Goal: Information Seeking & Learning: Check status

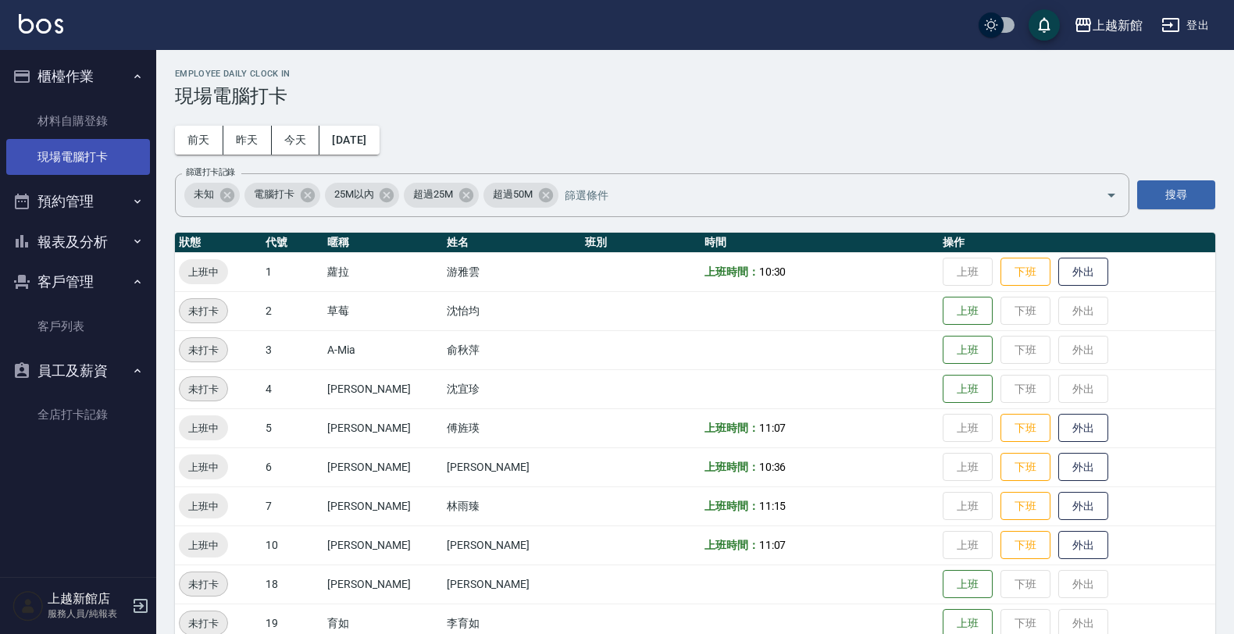
scroll to position [340, 0]
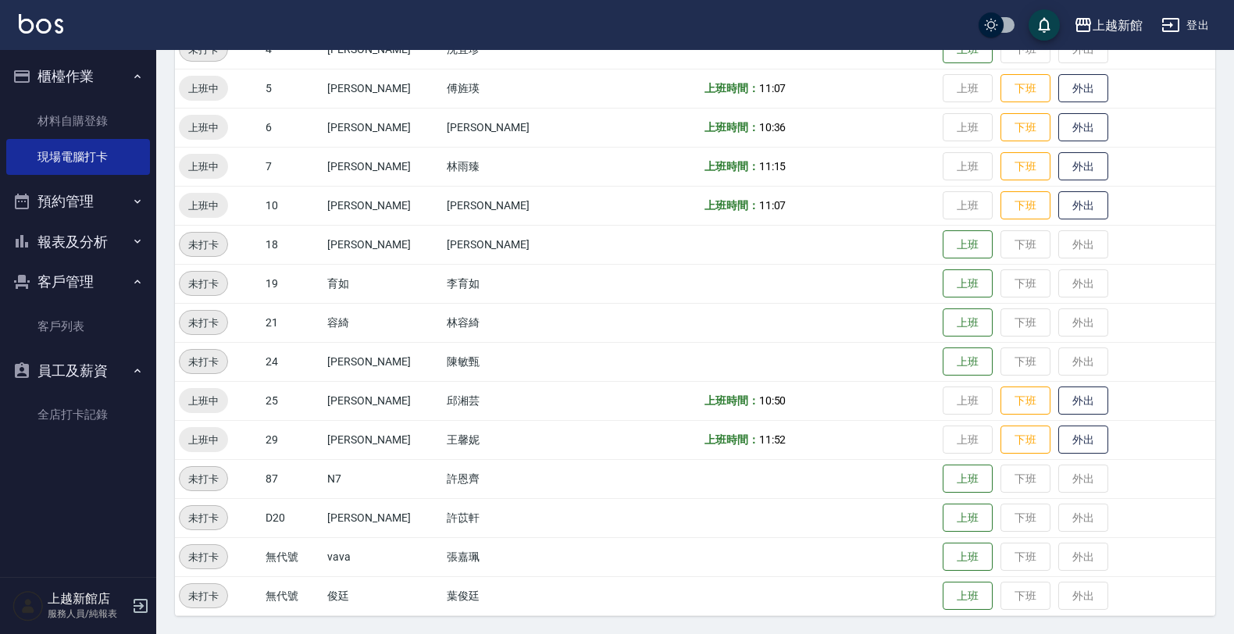
click at [39, 247] on button "報表及分析" at bounding box center [78, 242] width 144 height 41
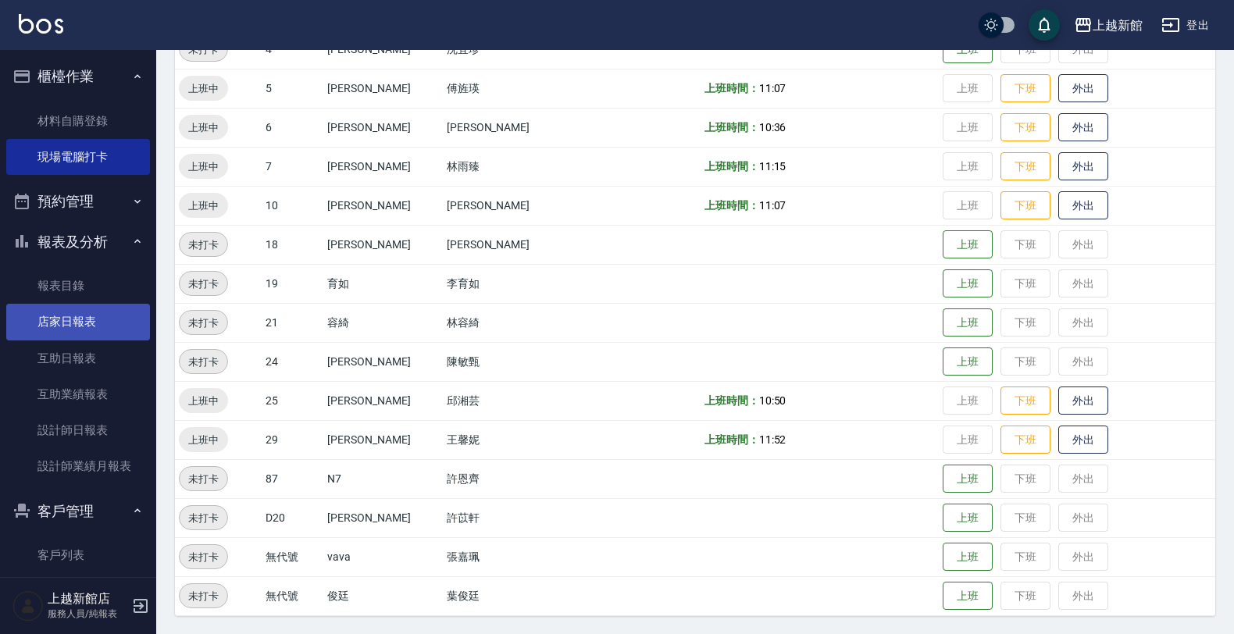
click at [64, 310] on link "店家日報表" at bounding box center [78, 322] width 144 height 36
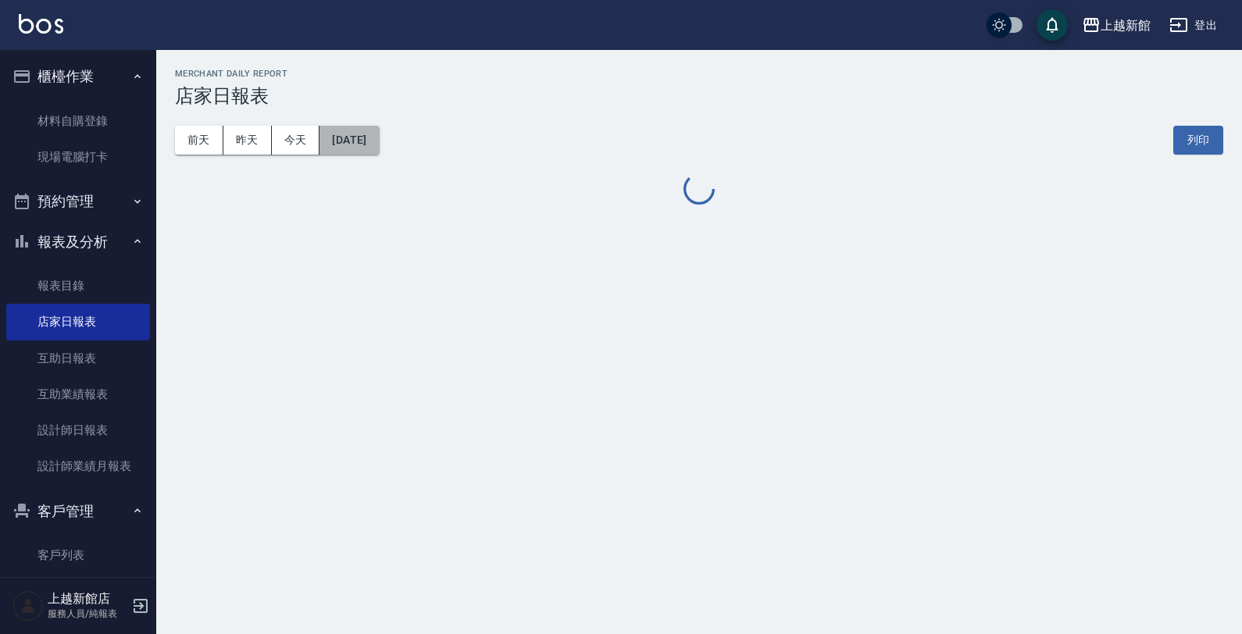
click at [334, 144] on button "[DATE]" at bounding box center [348, 140] width 59 height 29
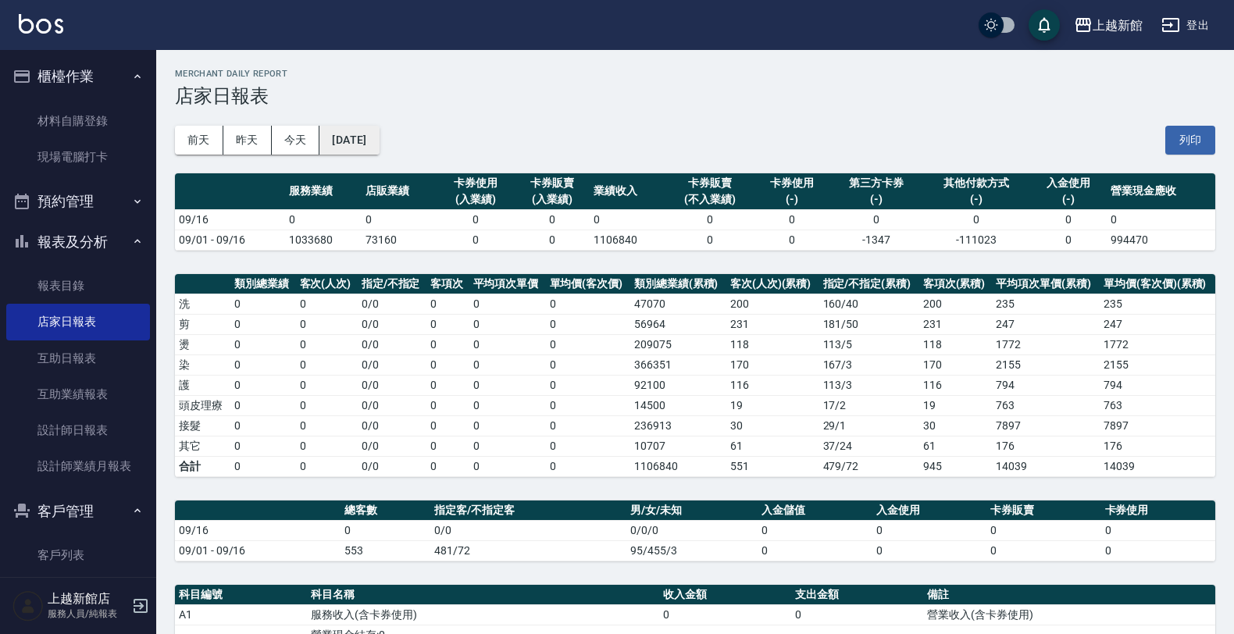
click at [338, 126] on div "前天 昨天 今天 2025/09/16 列印" at bounding box center [695, 140] width 1040 height 66
click at [340, 134] on button "[DATE]" at bounding box center [348, 140] width 59 height 29
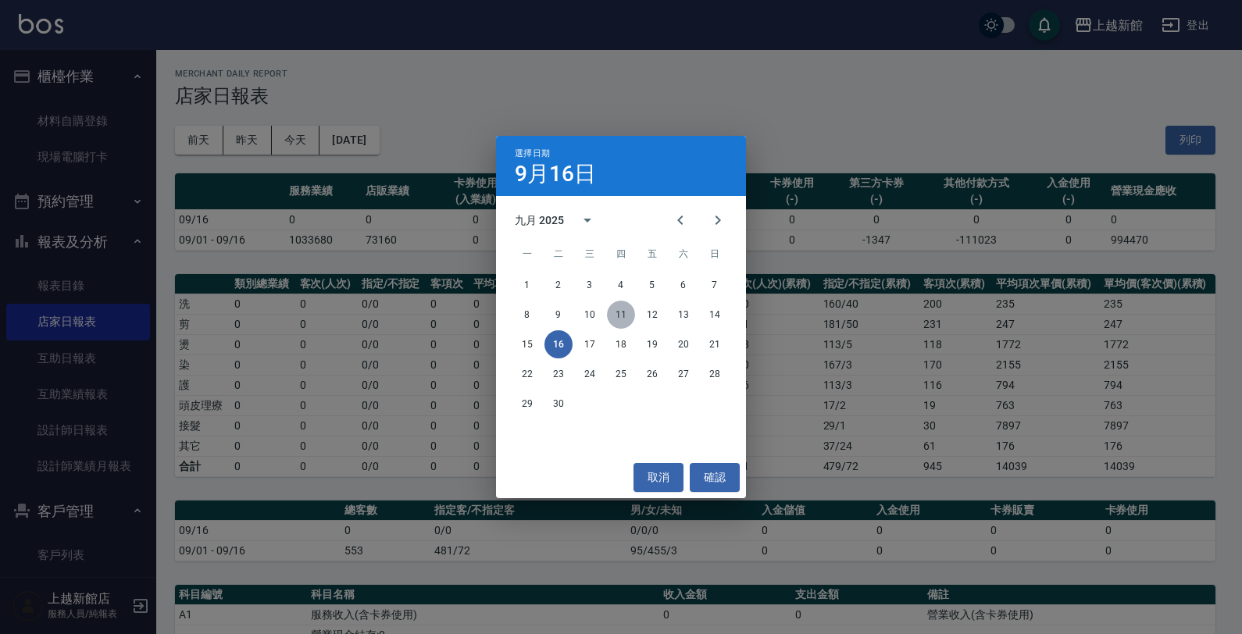
click at [621, 318] on button "11" at bounding box center [621, 315] width 28 height 28
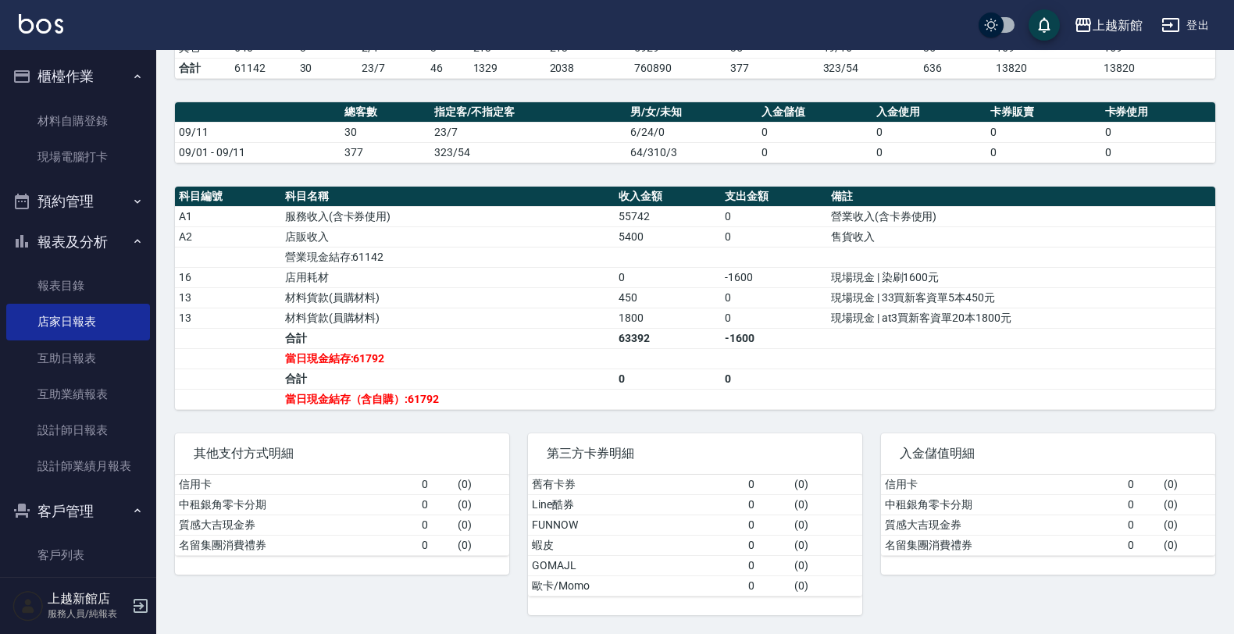
scroll to position [403, 0]
click at [134, 608] on icon "button" at bounding box center [140, 606] width 19 height 19
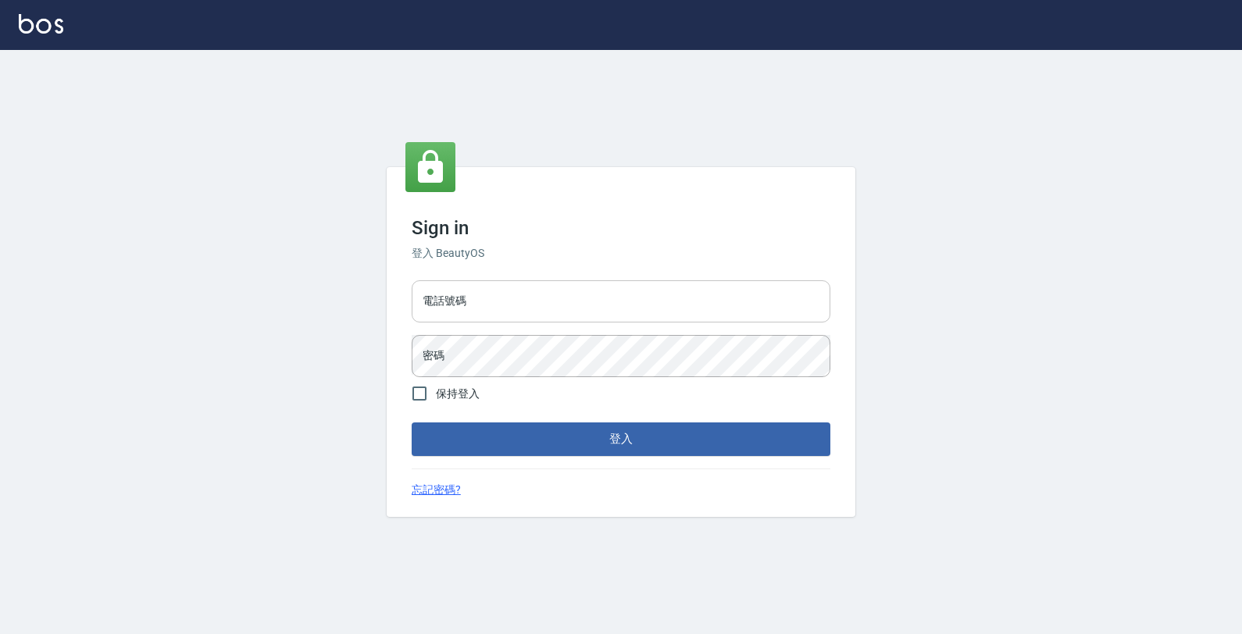
click at [451, 294] on input "電話號碼" at bounding box center [621, 301] width 419 height 42
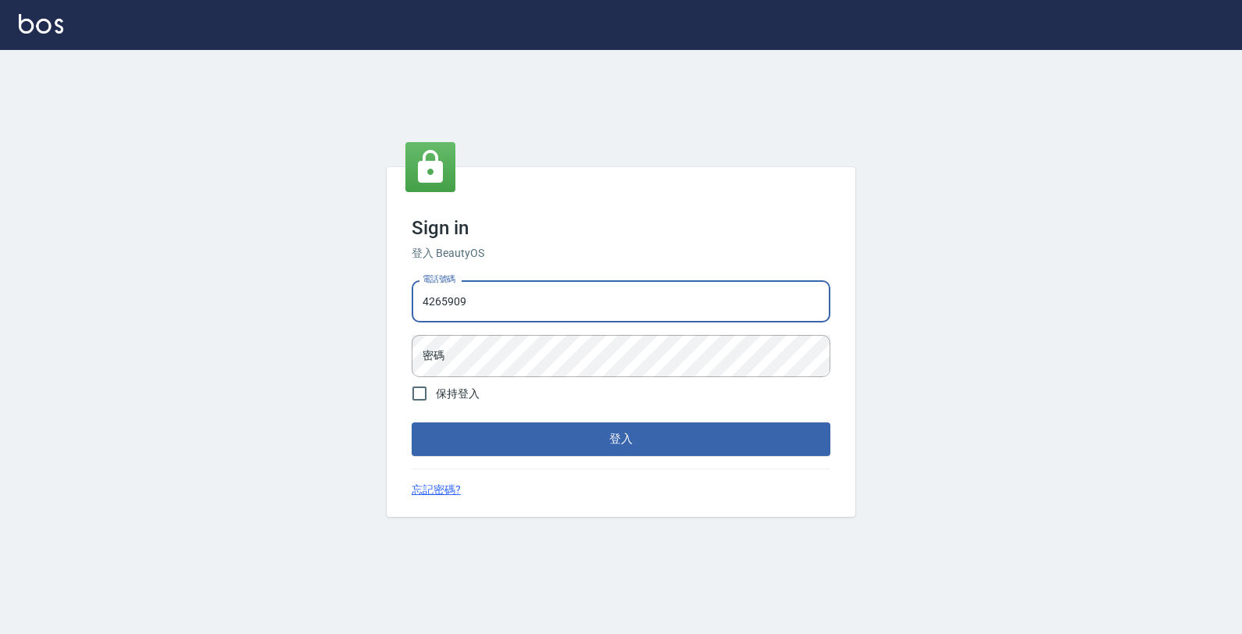
type input "4265909"
click at [412, 422] on button "登入" at bounding box center [621, 438] width 419 height 33
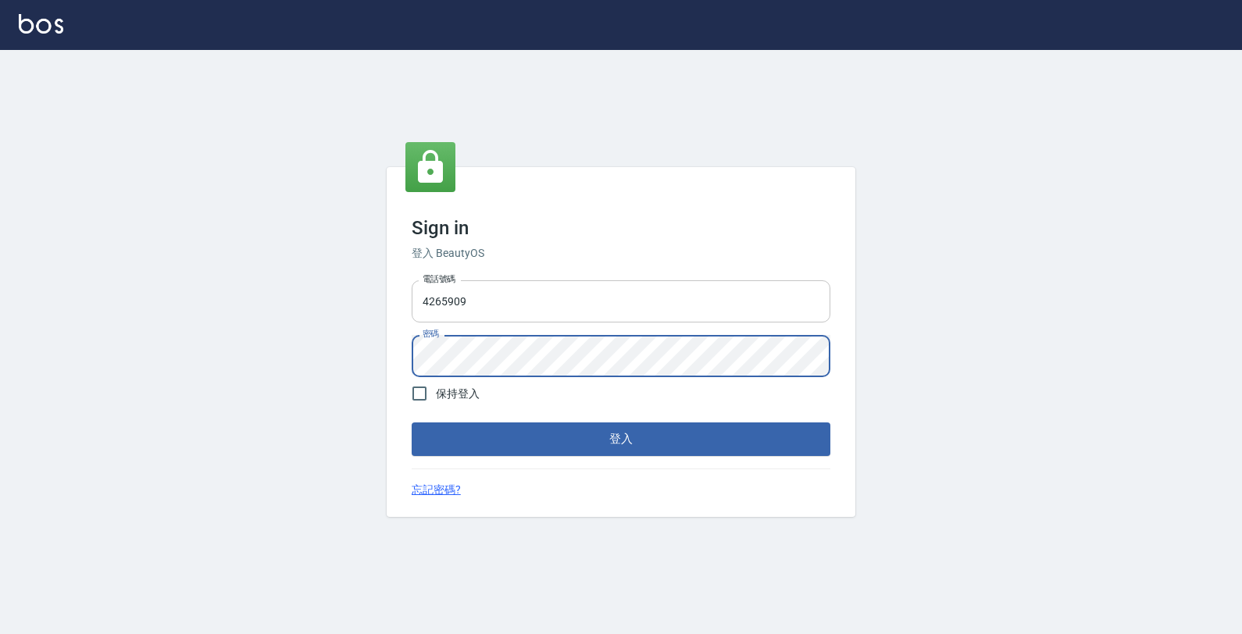
click at [412, 422] on button "登入" at bounding box center [621, 438] width 419 height 33
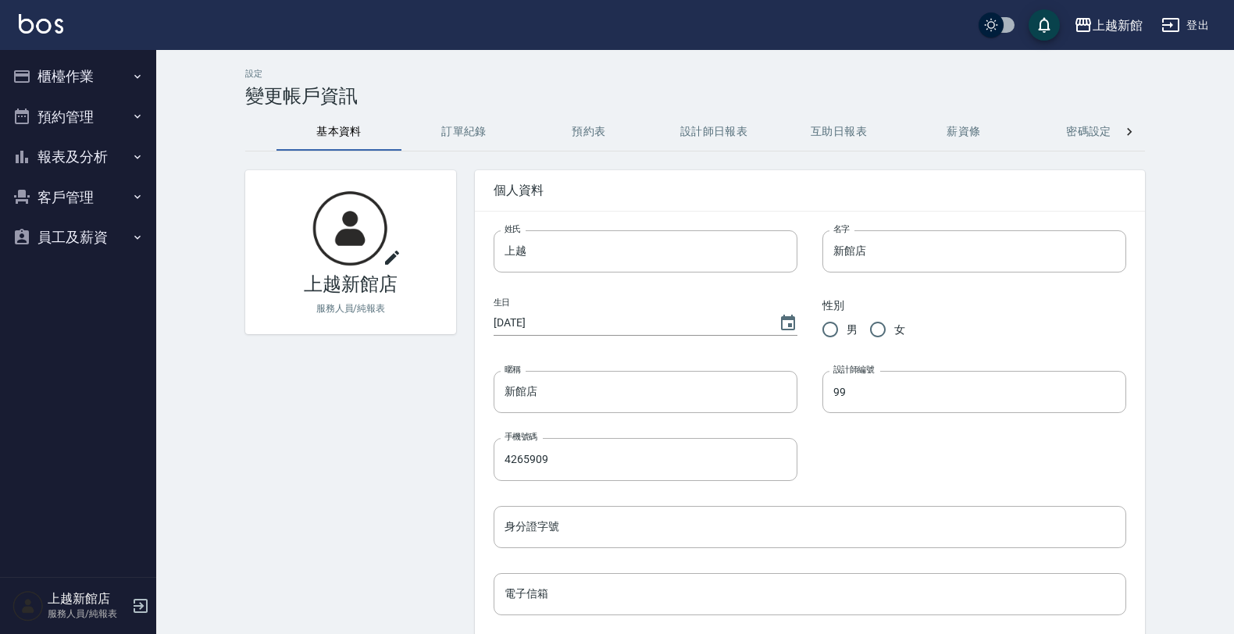
click at [88, 148] on button "報表及分析" at bounding box center [78, 157] width 144 height 41
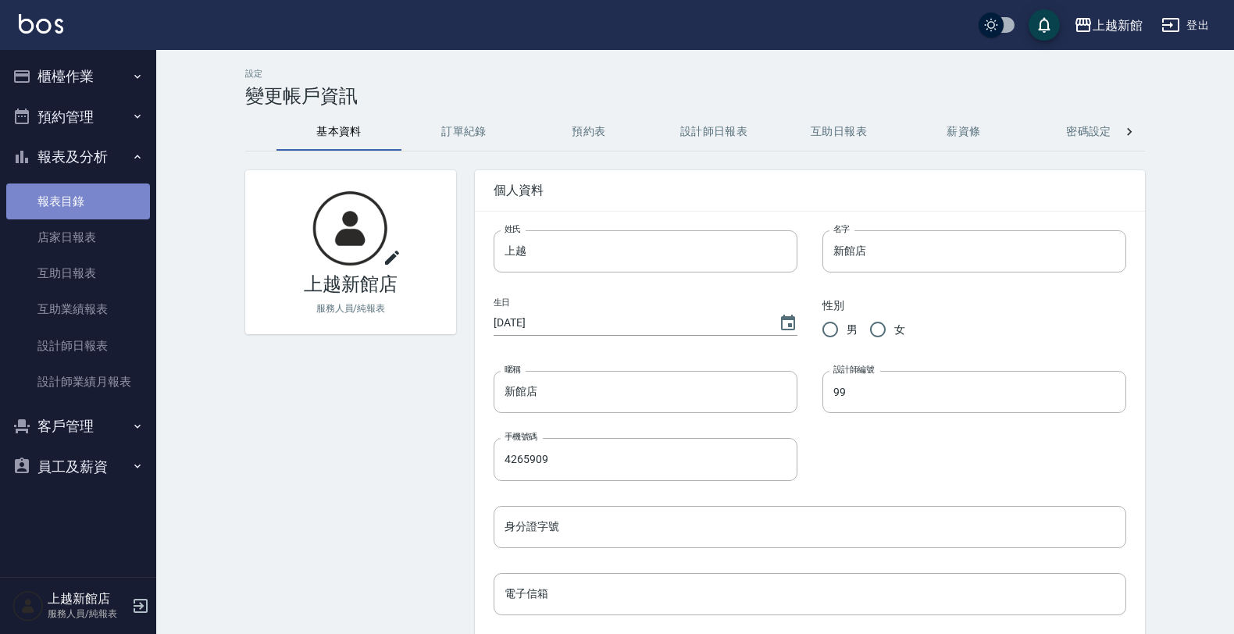
click at [70, 201] on link "報表目錄" at bounding box center [78, 202] width 144 height 36
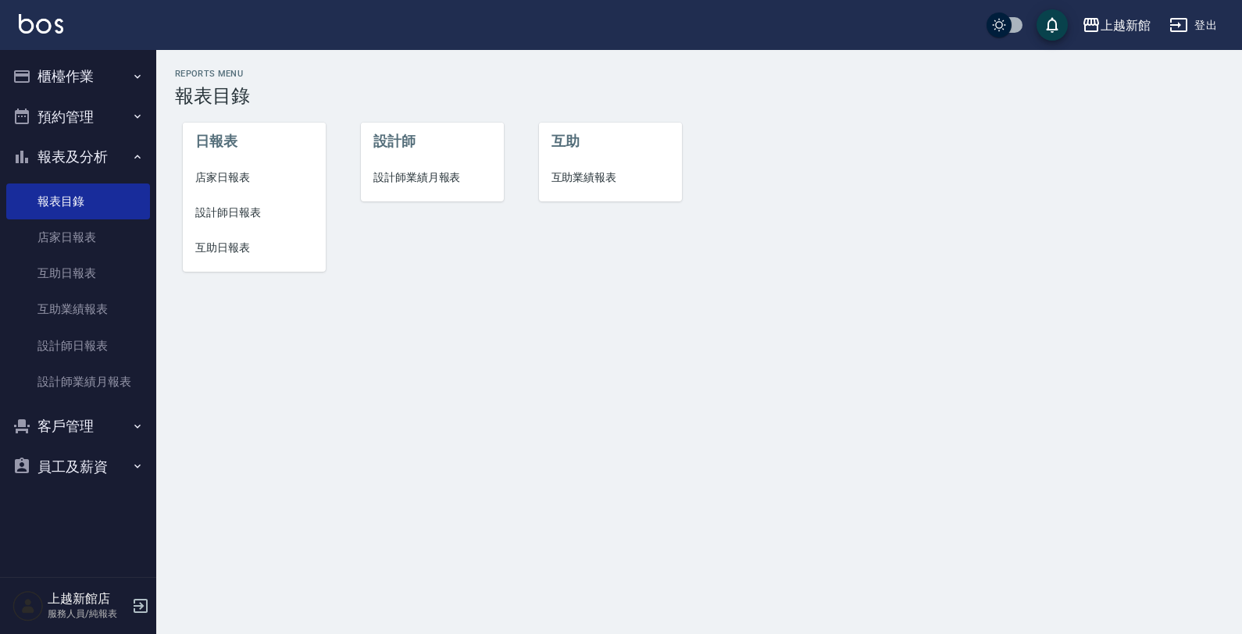
click at [219, 170] on span "店家日報表" at bounding box center [254, 177] width 118 height 16
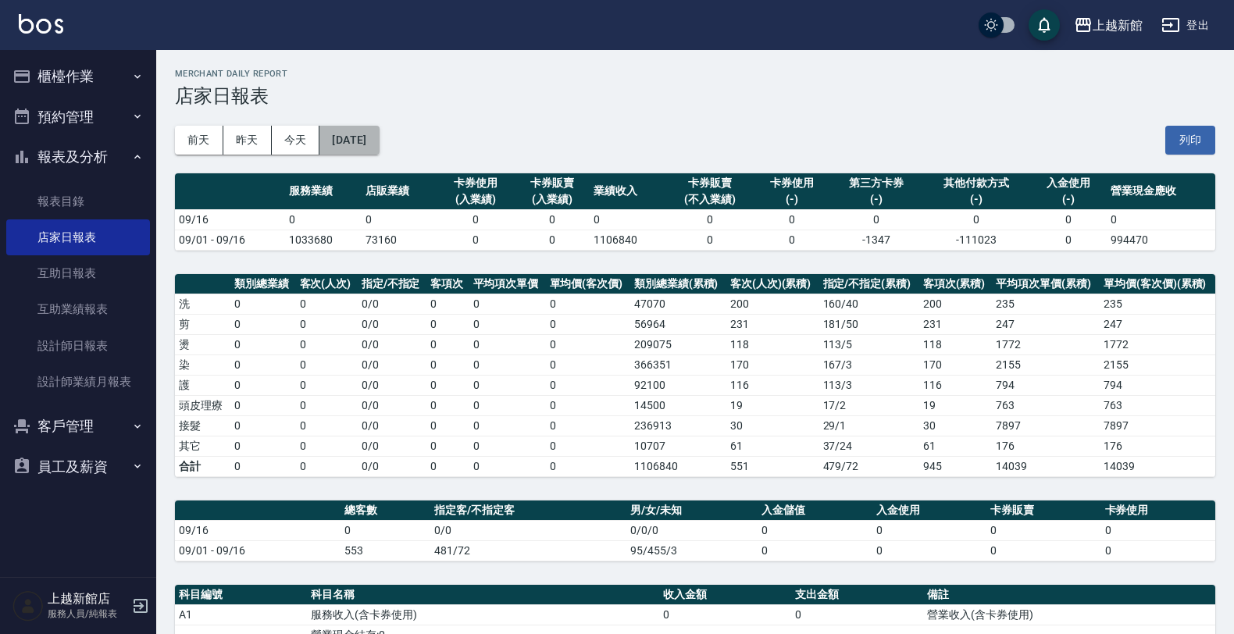
click at [365, 141] on button "[DATE]" at bounding box center [348, 140] width 59 height 29
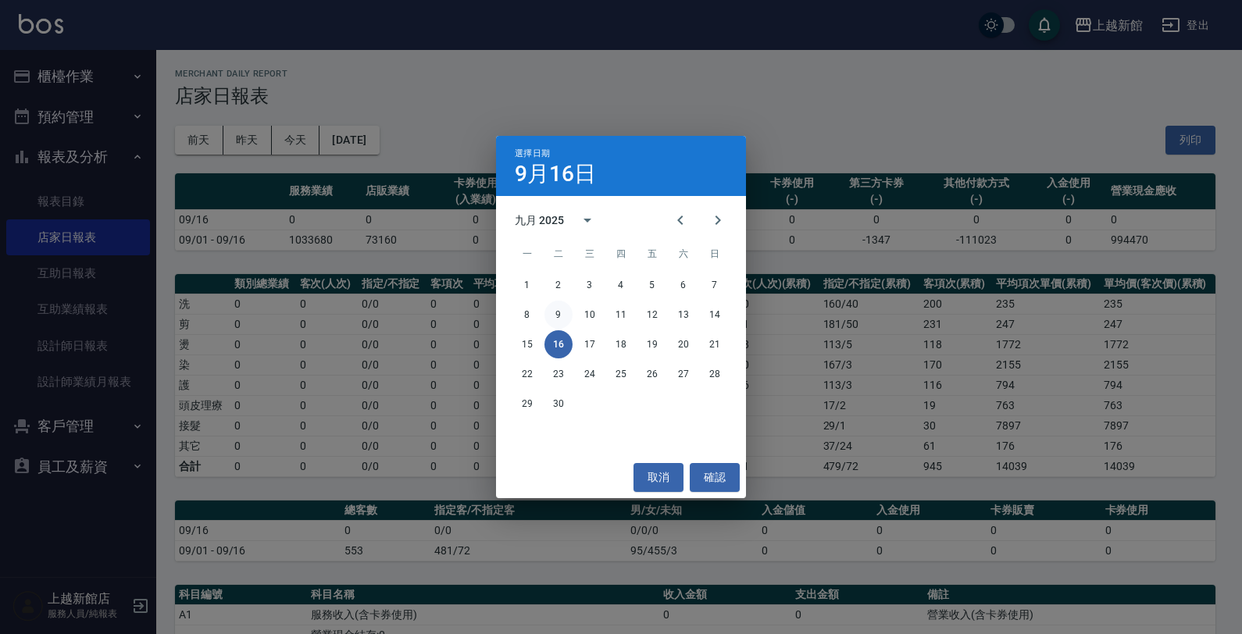
click at [560, 316] on button "9" at bounding box center [558, 315] width 28 height 28
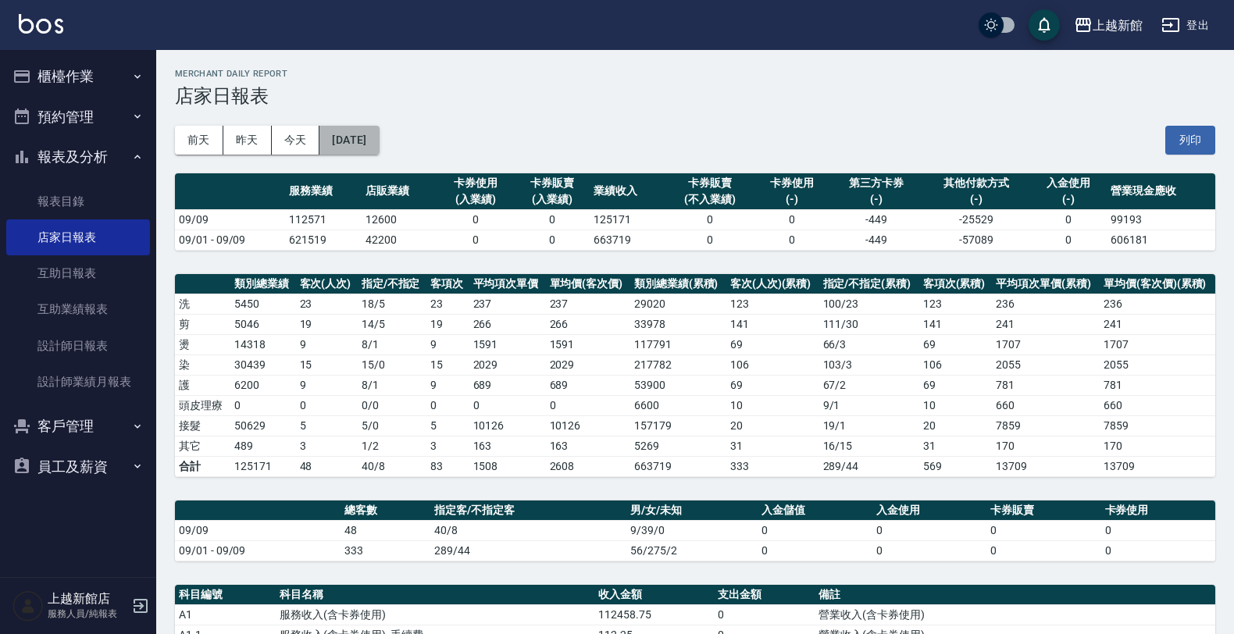
click at [355, 139] on button "[DATE]" at bounding box center [348, 140] width 59 height 29
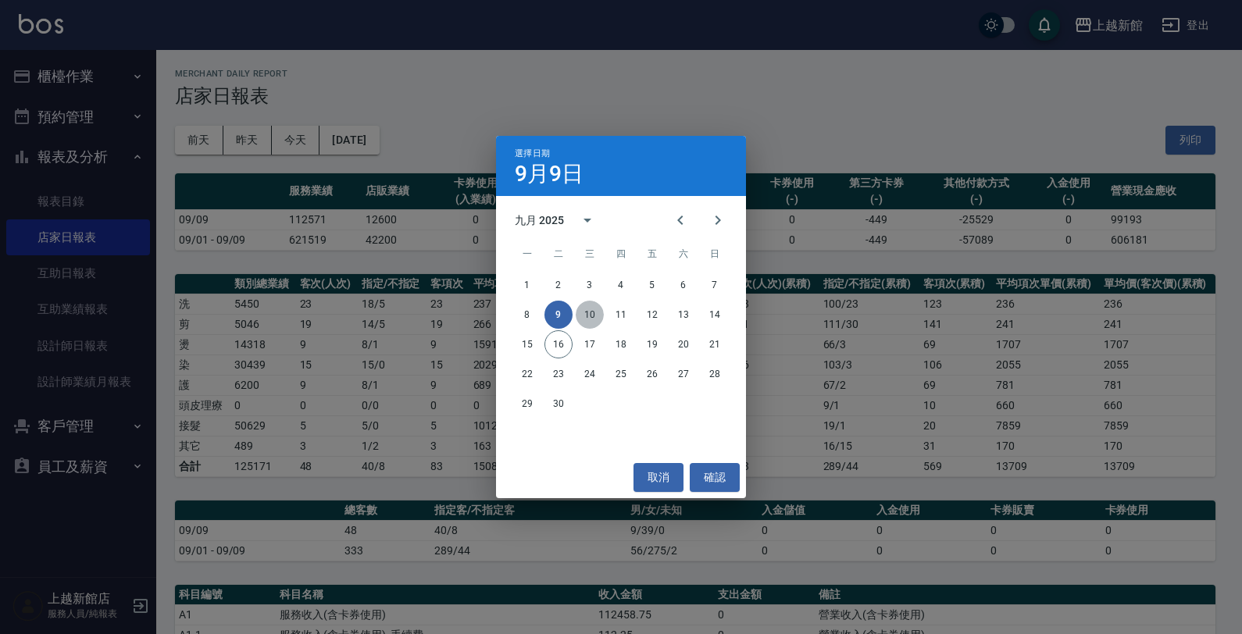
click at [591, 315] on button "10" at bounding box center [590, 315] width 28 height 28
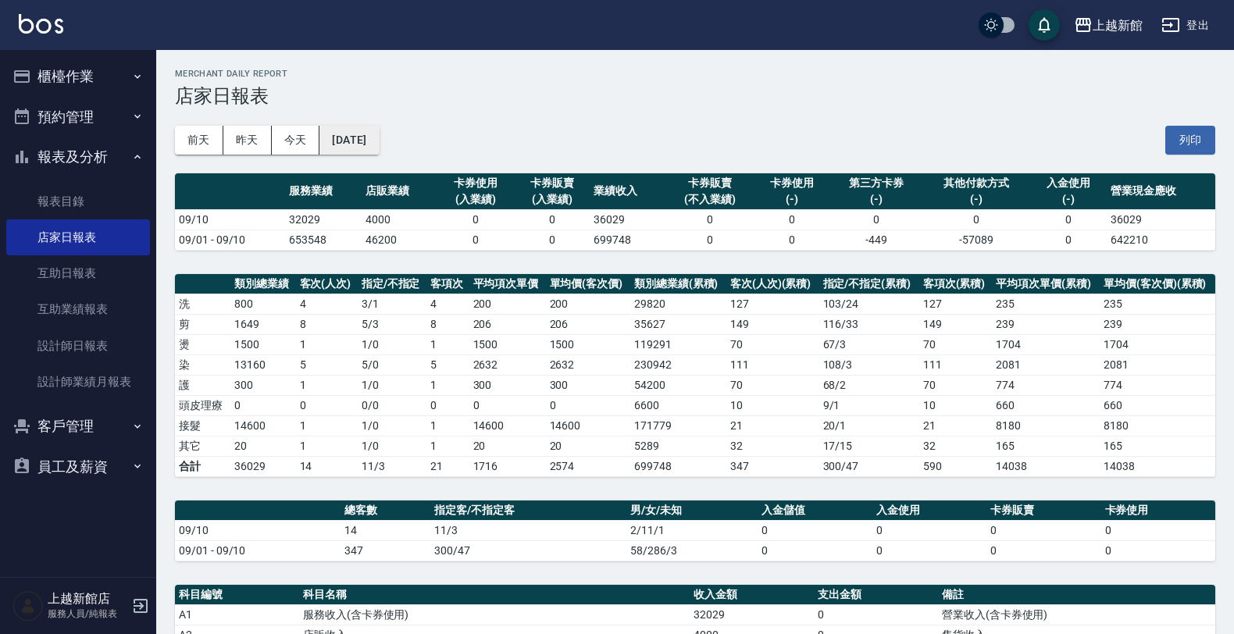
click at [364, 144] on button "[DATE]" at bounding box center [348, 140] width 59 height 29
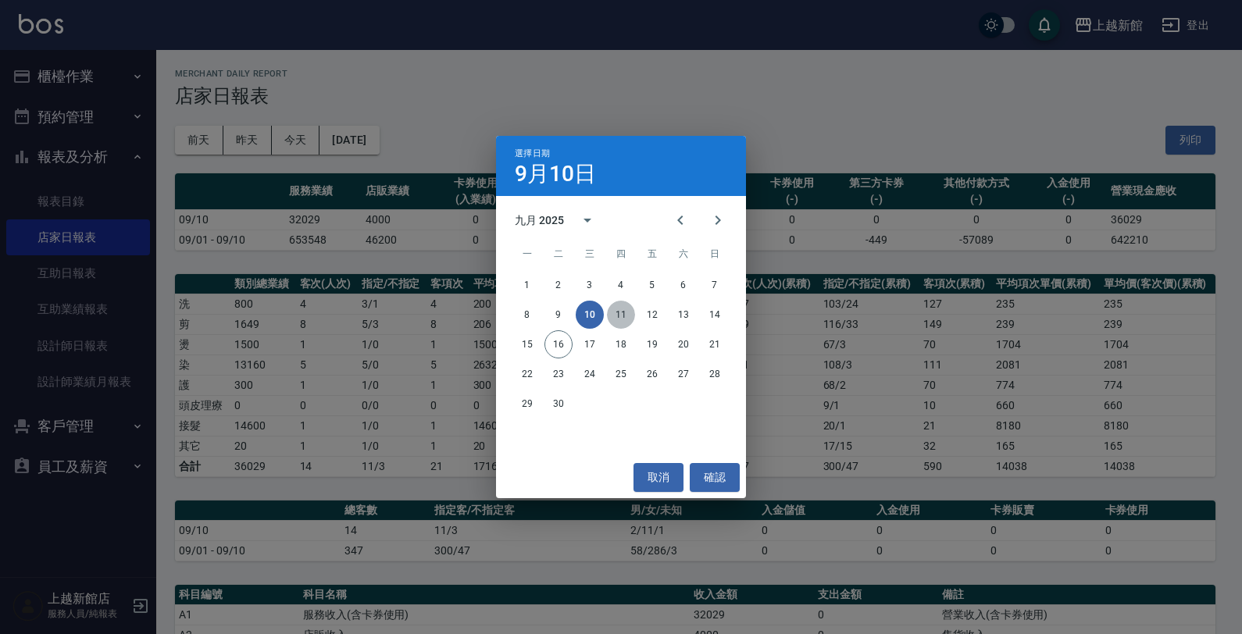
click at [619, 316] on button "11" at bounding box center [621, 315] width 28 height 28
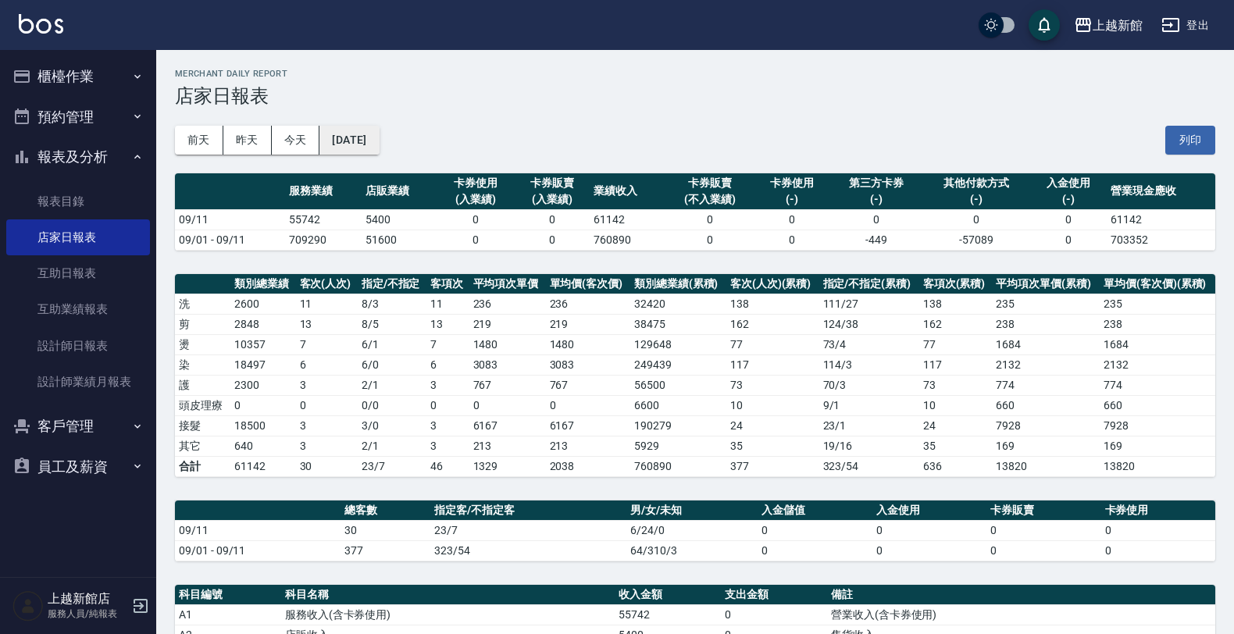
click at [362, 142] on button "[DATE]" at bounding box center [348, 140] width 59 height 29
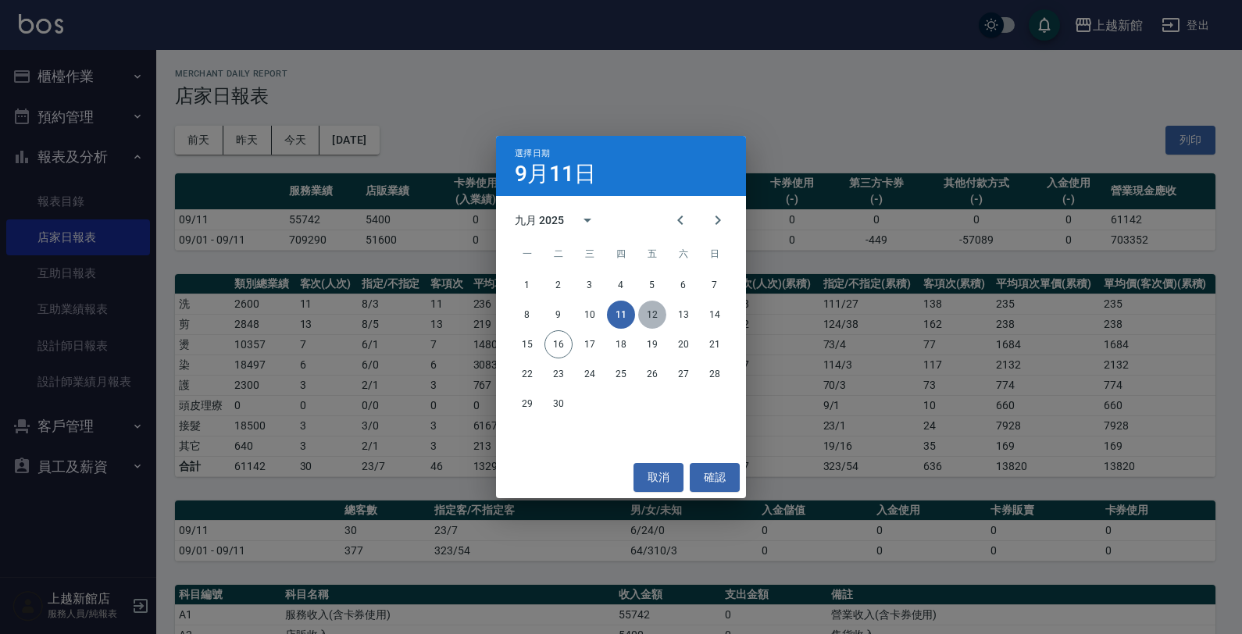
click at [654, 318] on button "12" at bounding box center [652, 315] width 28 height 28
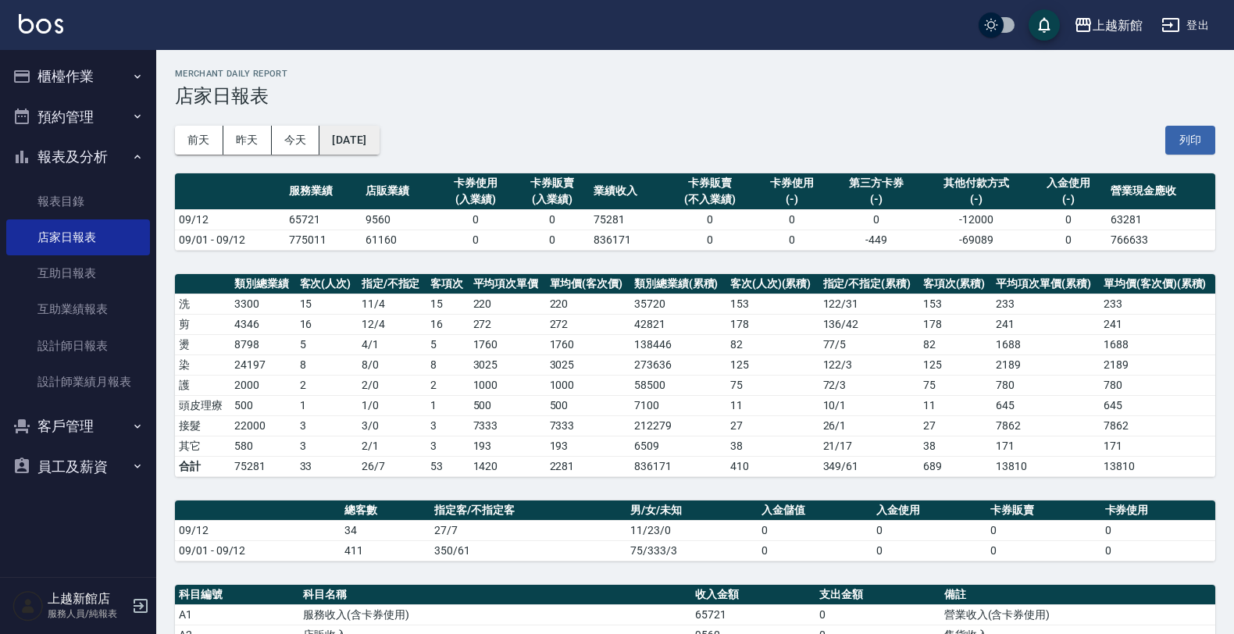
click at [372, 143] on button "[DATE]" at bounding box center [348, 140] width 59 height 29
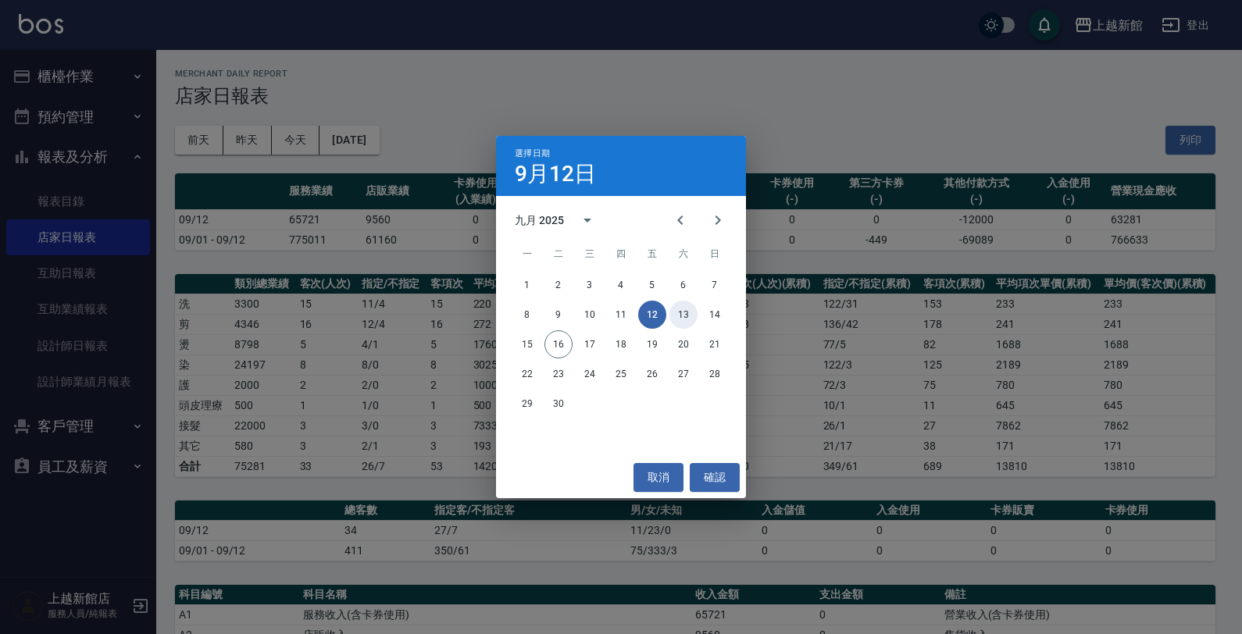
click at [685, 315] on button "13" at bounding box center [683, 315] width 28 height 28
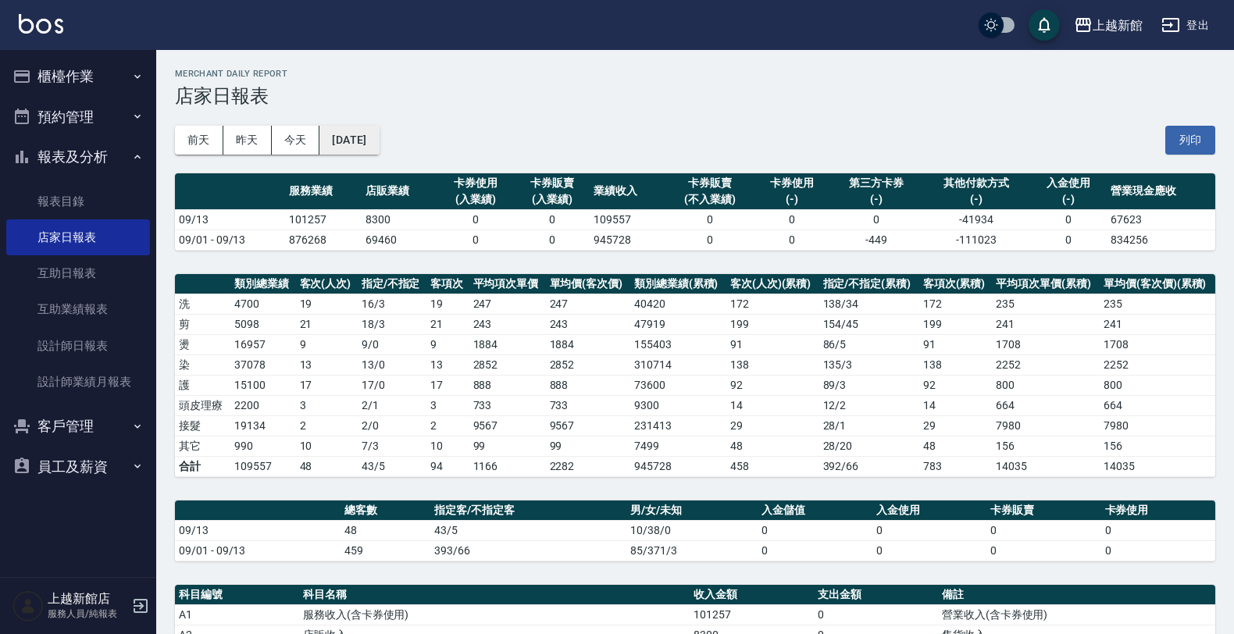
click at [369, 133] on button "[DATE]" at bounding box center [348, 140] width 59 height 29
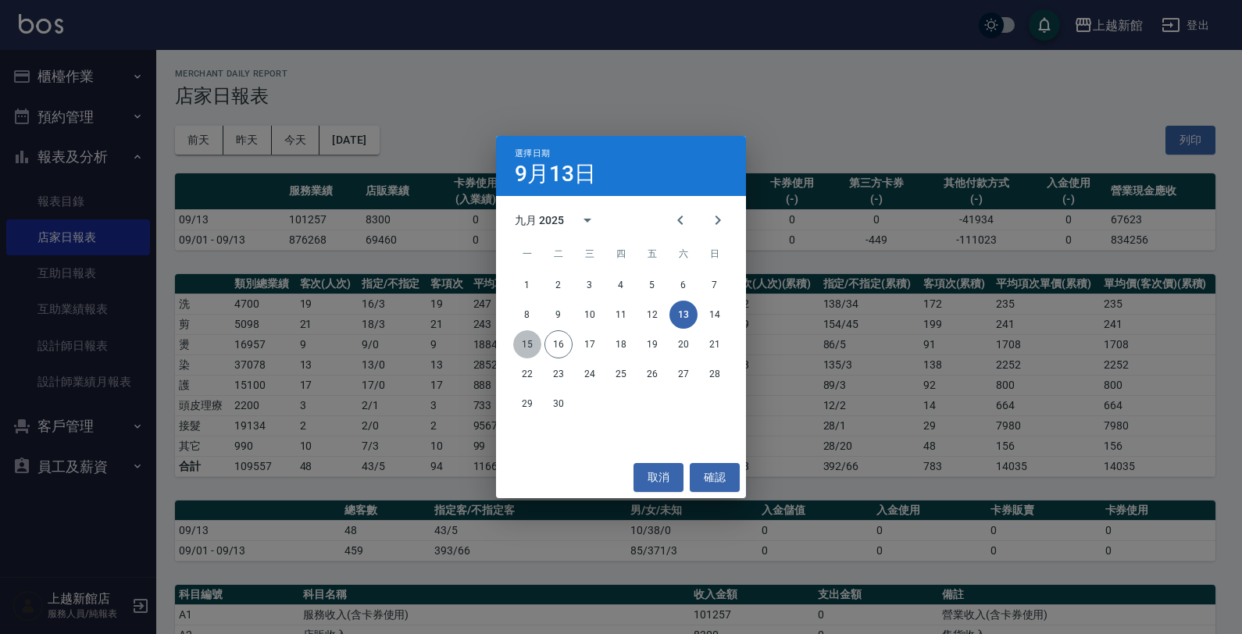
click at [529, 344] on button "15" at bounding box center [527, 344] width 28 height 28
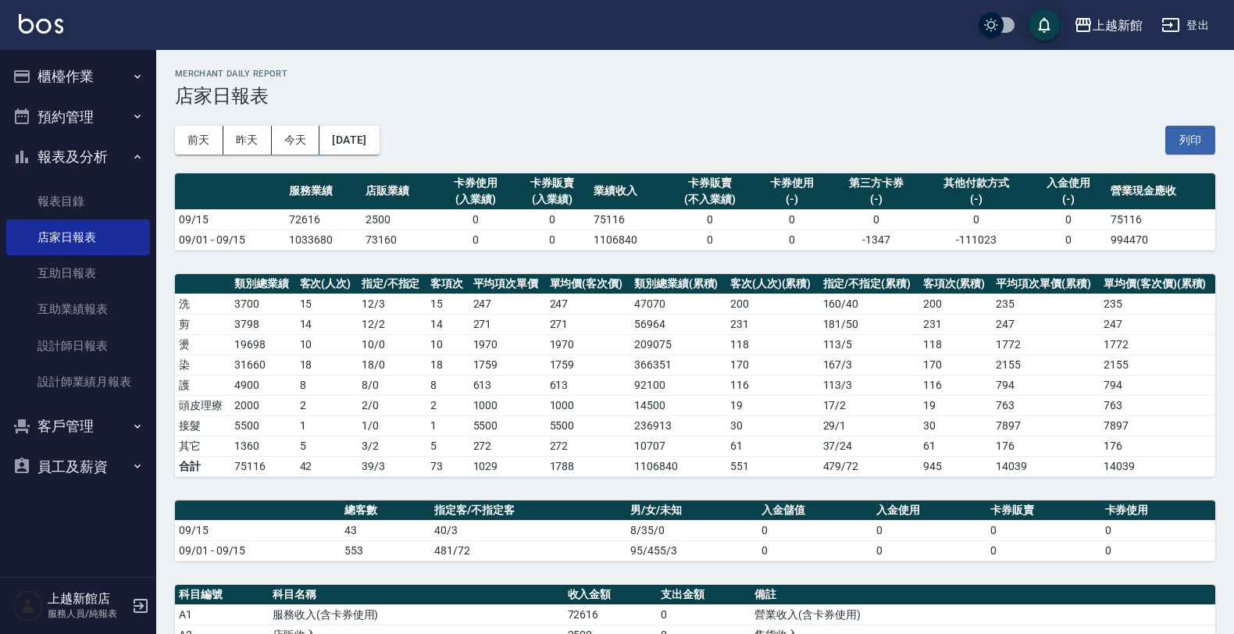
click at [76, 80] on button "櫃檯作業" at bounding box center [78, 76] width 144 height 41
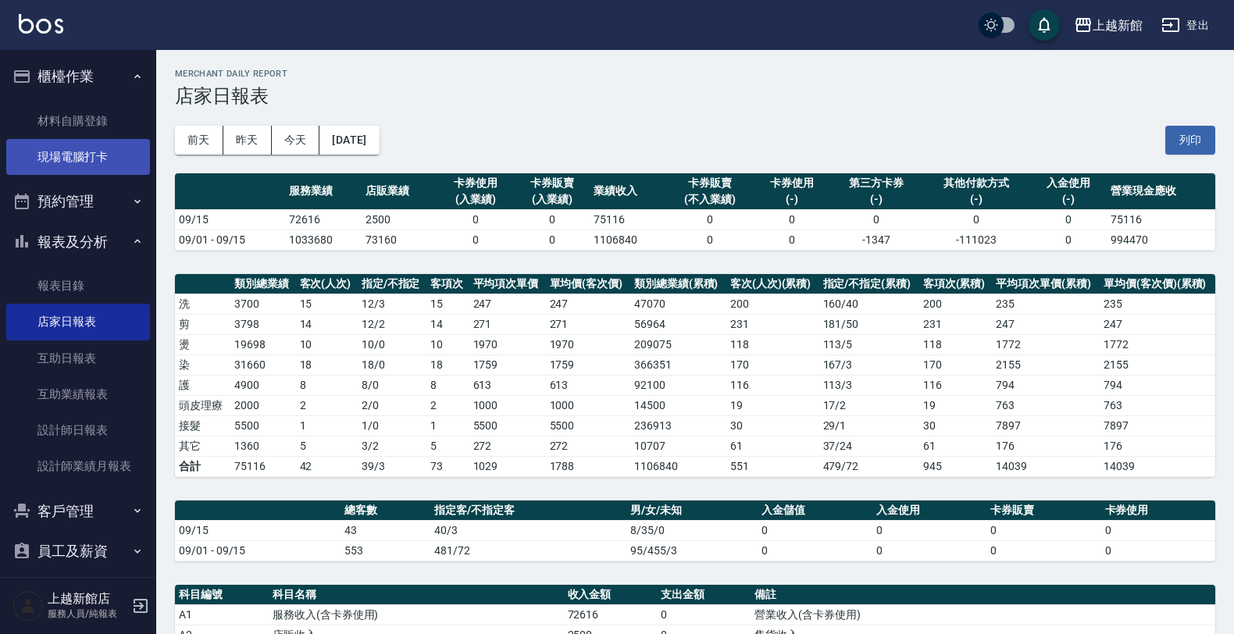
click at [119, 149] on link "現場電腦打卡" at bounding box center [78, 157] width 144 height 36
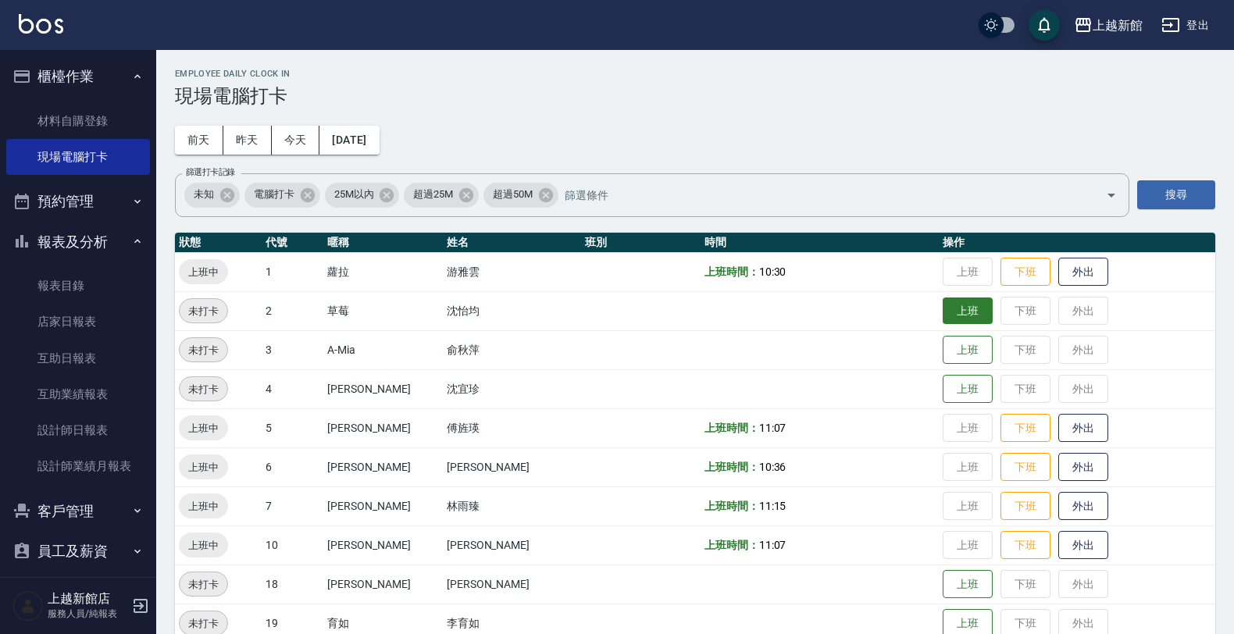
click at [943, 319] on button "上班" at bounding box center [968, 311] width 50 height 27
click at [75, 237] on button "報表及分析" at bounding box center [78, 242] width 144 height 41
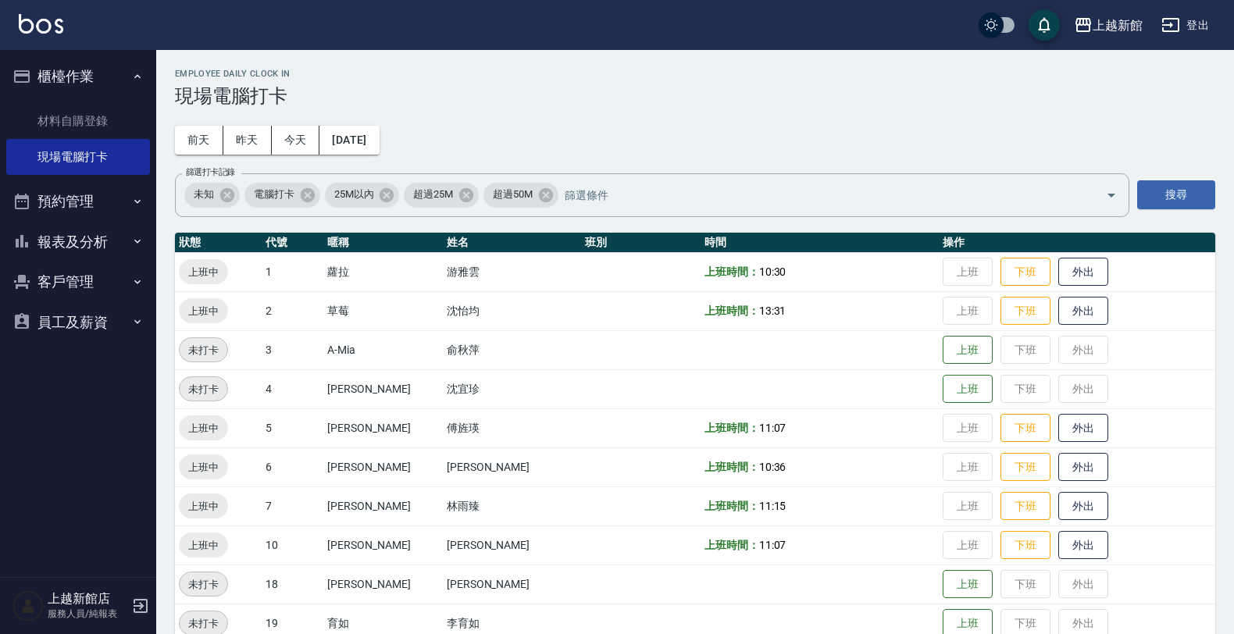
click at [71, 74] on button "櫃檯作業" at bounding box center [78, 76] width 144 height 41
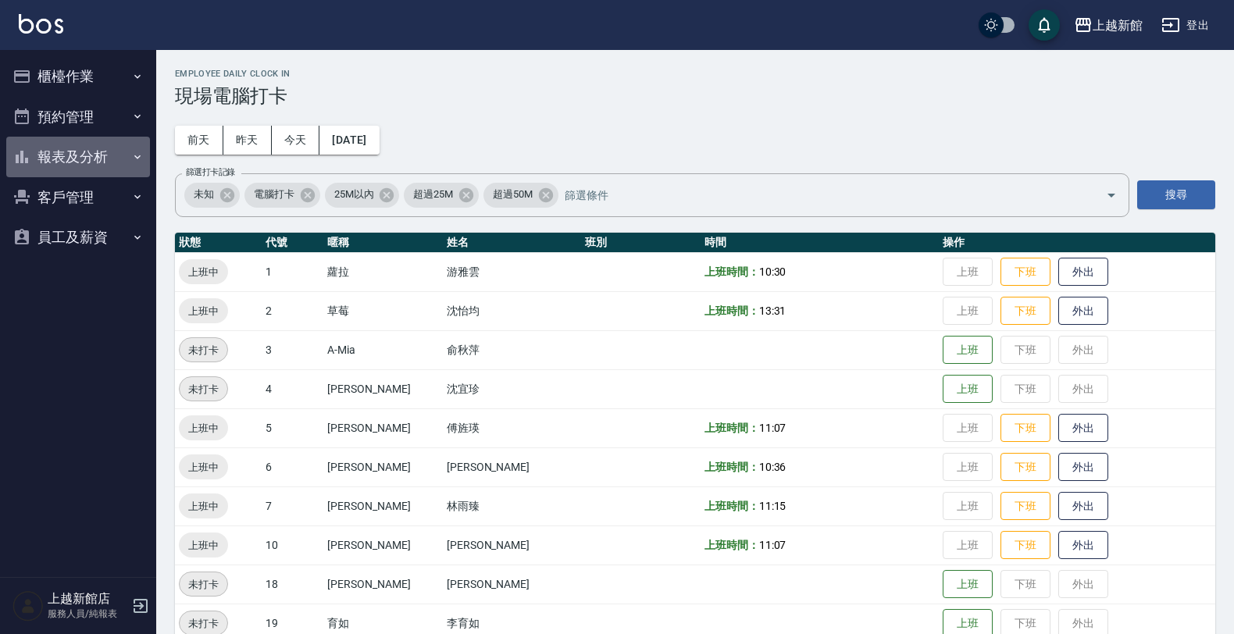
drag, startPoint x: 88, startPoint y: 158, endPoint x: 78, endPoint y: 159, distance: 10.2
click at [87, 157] on button "報表及分析" at bounding box center [78, 157] width 144 height 41
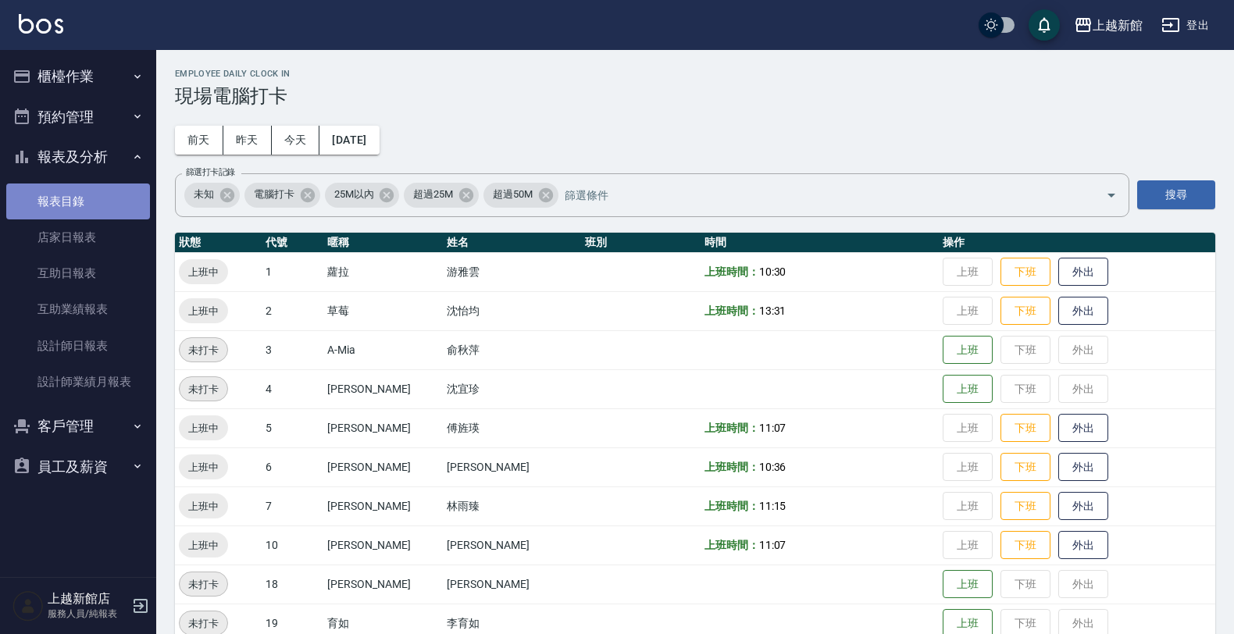
click at [74, 204] on link "報表目錄" at bounding box center [78, 202] width 144 height 36
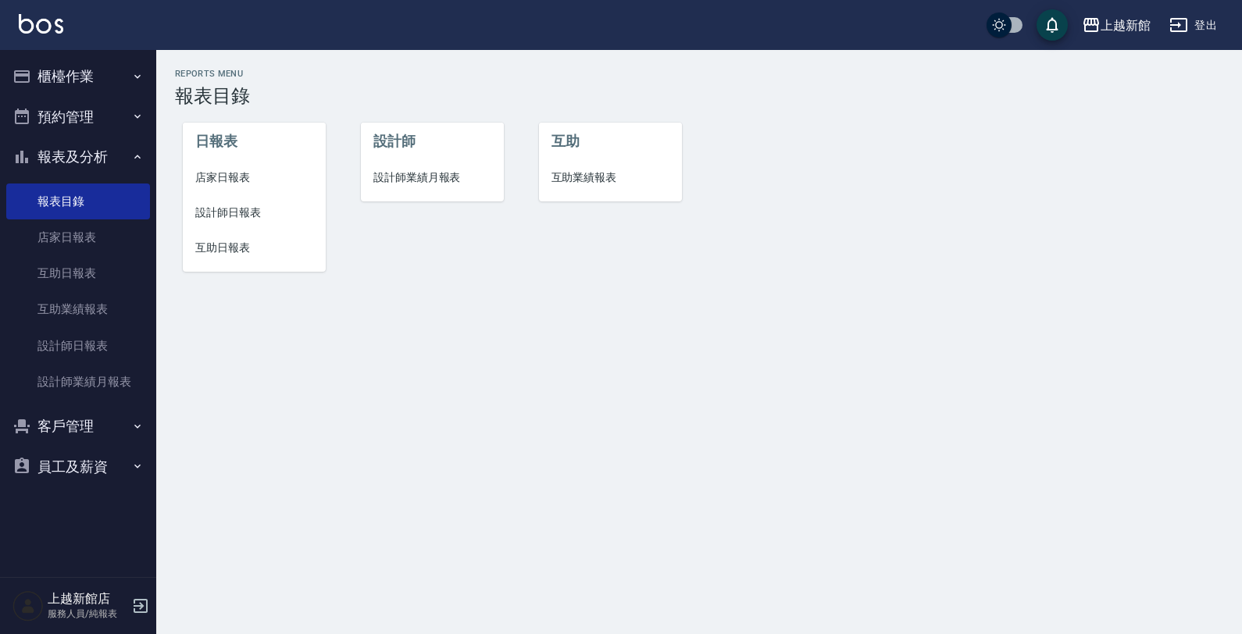
click at [227, 170] on span "店家日報表" at bounding box center [254, 177] width 118 height 16
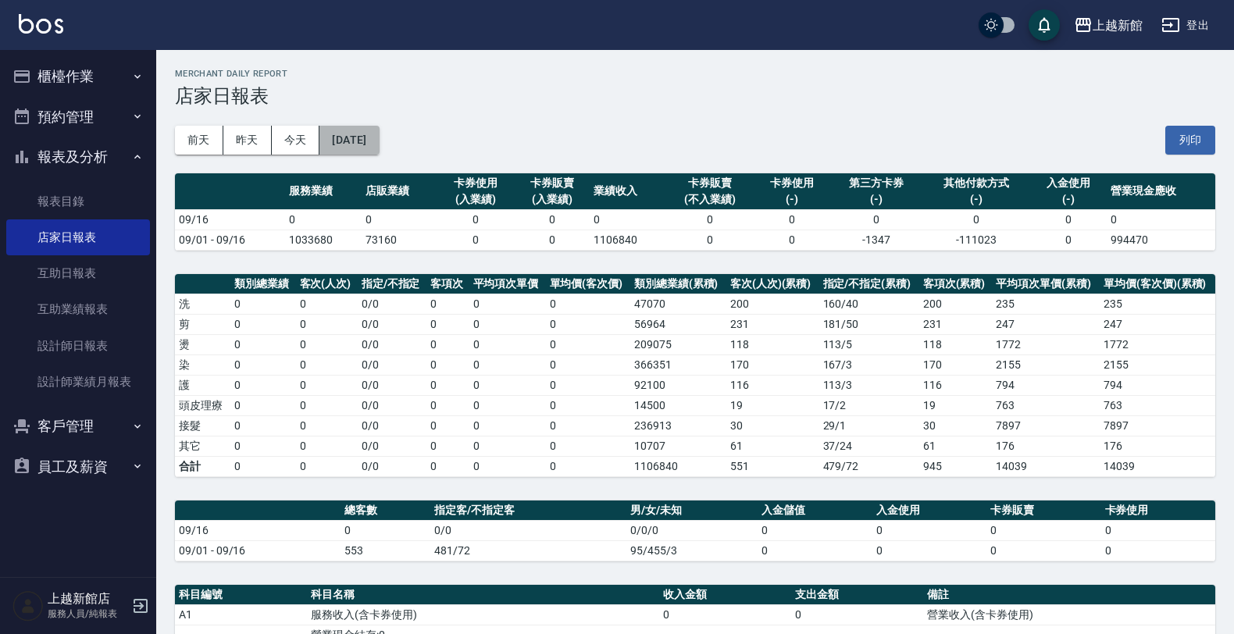
click at [342, 134] on button "[DATE]" at bounding box center [348, 140] width 59 height 29
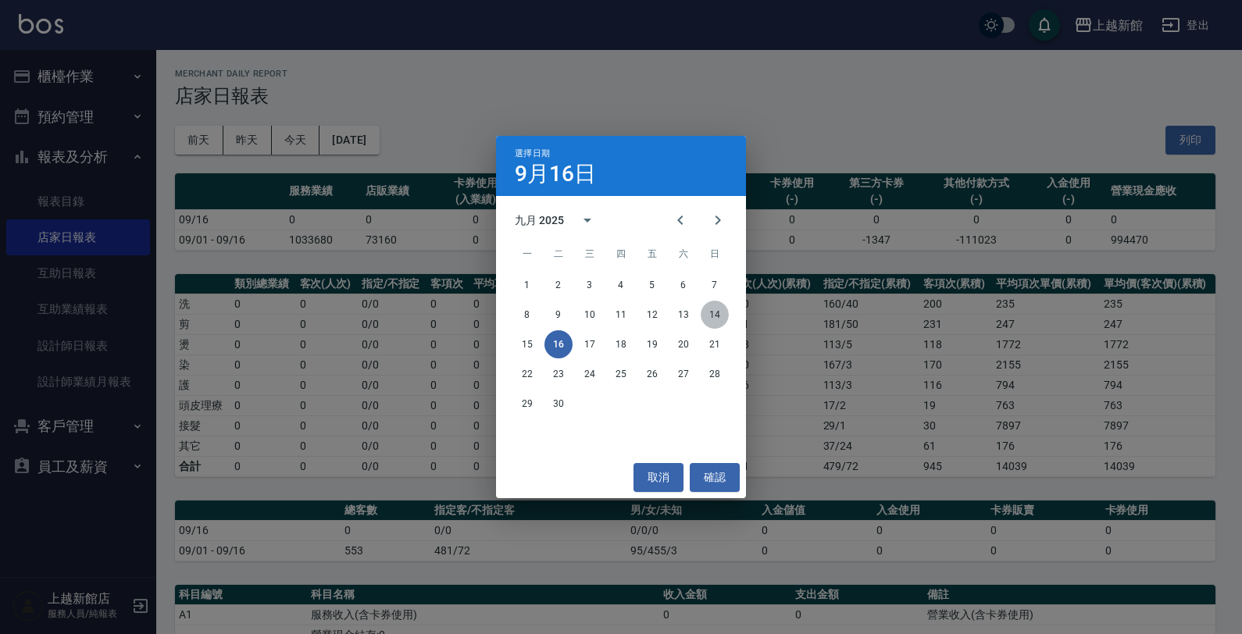
click at [723, 320] on button "14" at bounding box center [714, 315] width 28 height 28
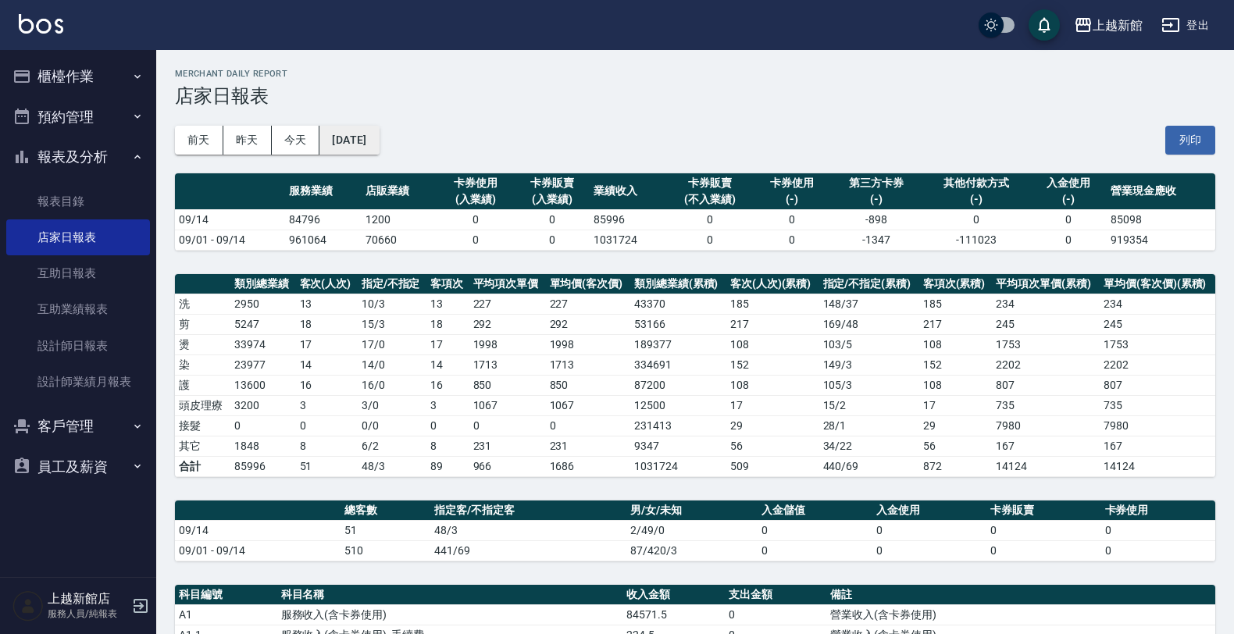
click at [379, 149] on button "[DATE]" at bounding box center [348, 140] width 59 height 29
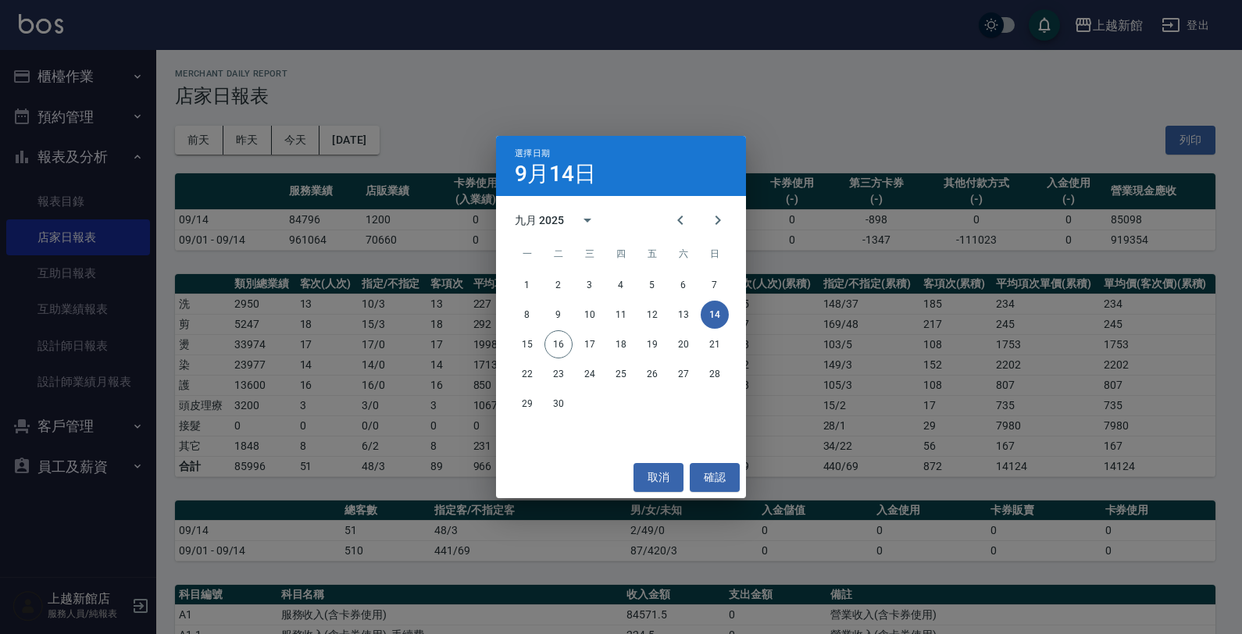
drag, startPoint x: 588, startPoint y: 91, endPoint x: 357, endPoint y: 2, distance: 247.7
click at [570, 84] on div "選擇日期 [DATE] 九月 2025 一 二 三 四 五 六 日 1 2 3 4 5 6 7 8 9 10 11 12 13 14 15 16 17 18 …" at bounding box center [621, 317] width 1242 height 634
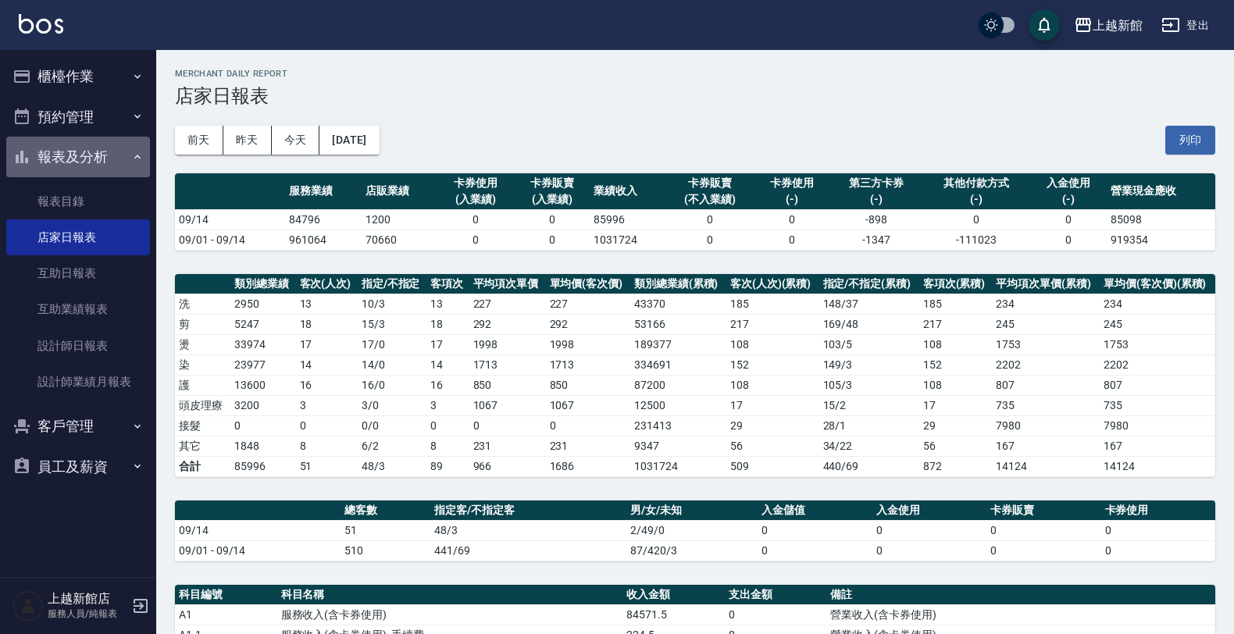
click at [73, 153] on button "報表及分析" at bounding box center [78, 157] width 144 height 41
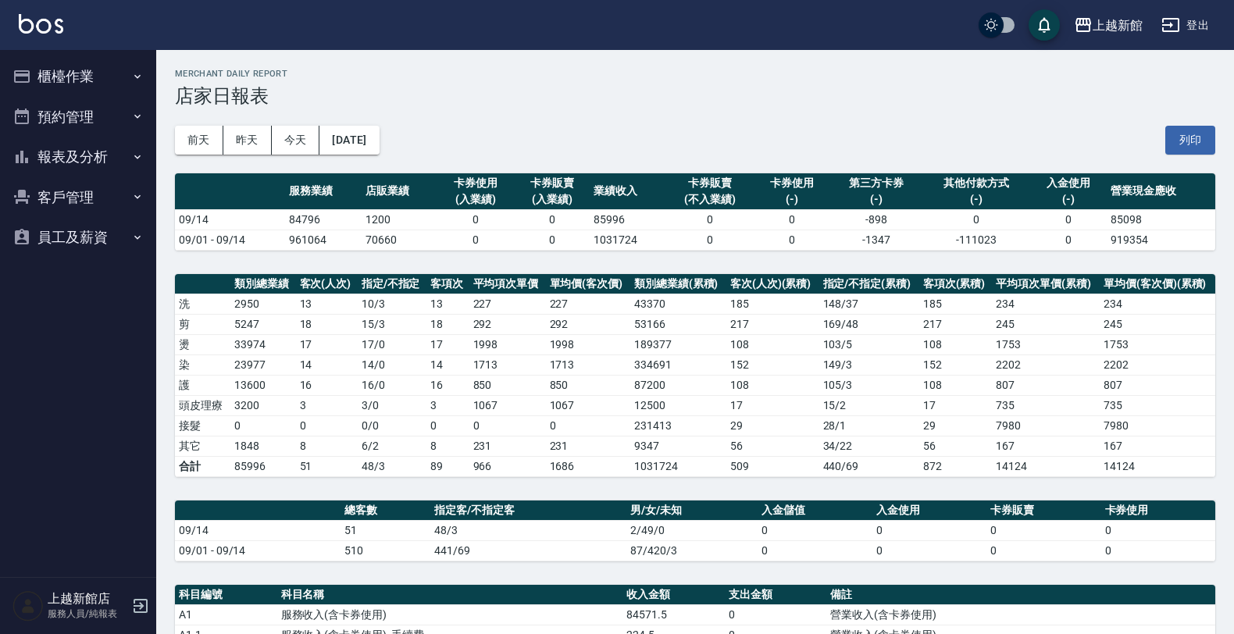
click at [52, 66] on ul "櫃檯作業 材料自購登錄 現場電腦打卡 預約管理 預約管理 單日預約紀錄 單週預約紀錄 報表及分析 報表目錄 店家日報表 互助日報表 互助業績報表 設計師日報表…" at bounding box center [78, 157] width 144 height 214
click at [52, 69] on button "櫃檯作業" at bounding box center [78, 76] width 144 height 41
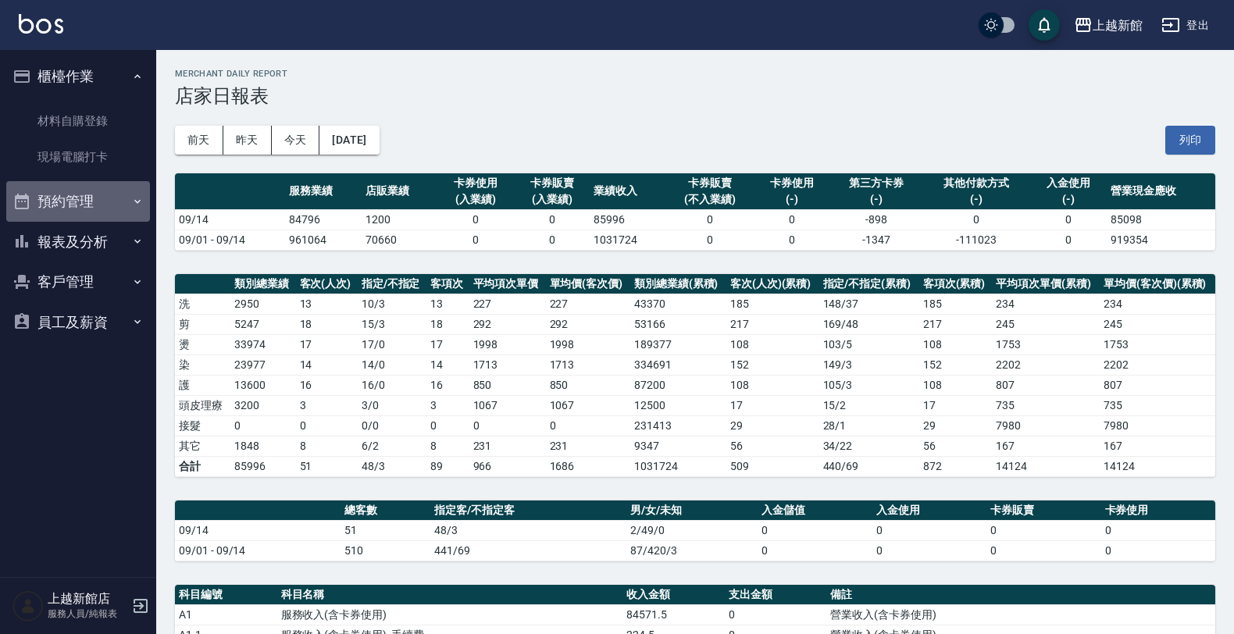
click at [86, 205] on button "預約管理" at bounding box center [78, 201] width 144 height 41
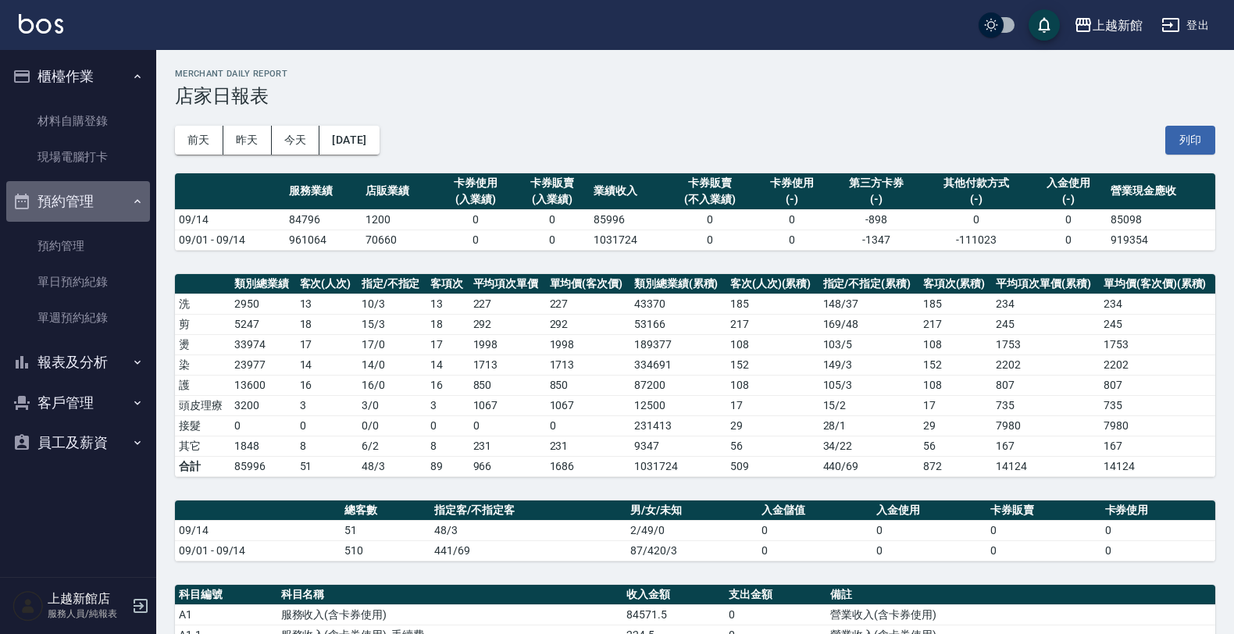
click at [86, 205] on button "預約管理" at bounding box center [78, 201] width 144 height 41
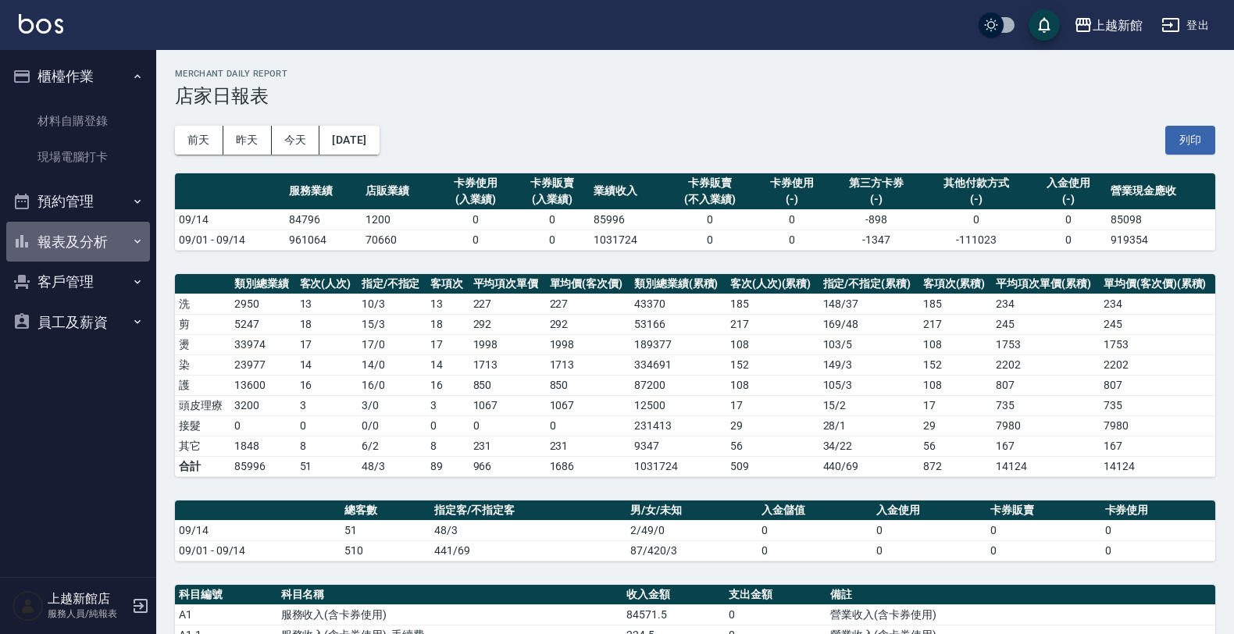
click at [83, 231] on button "報表及分析" at bounding box center [78, 242] width 144 height 41
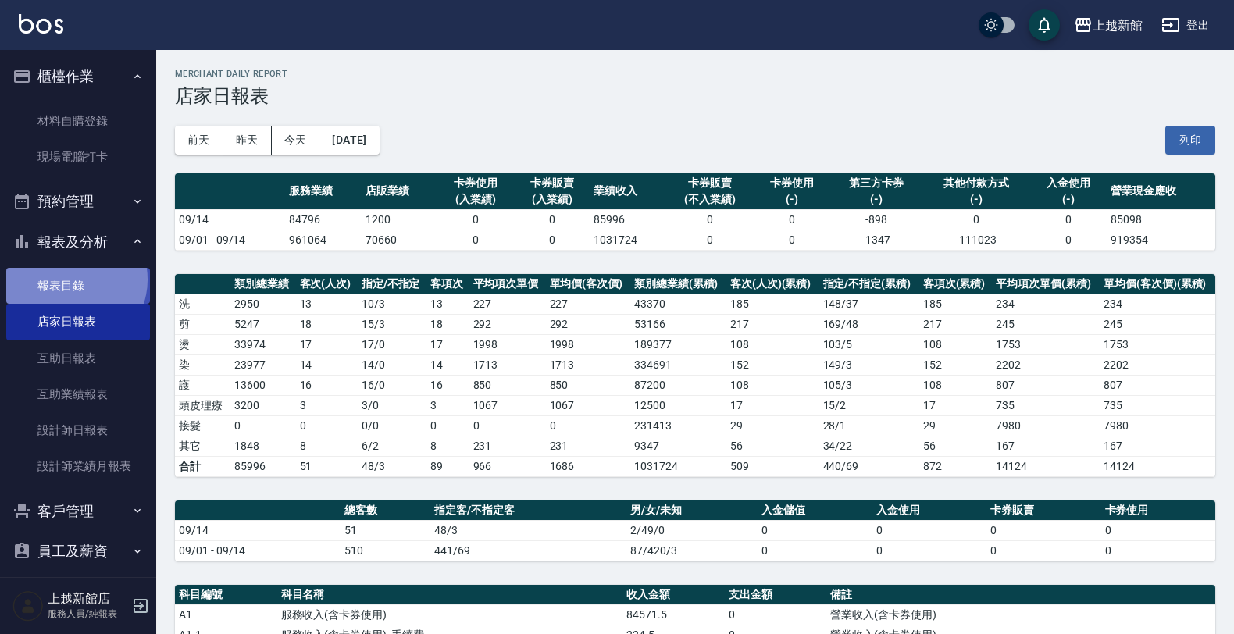
click at [73, 280] on link "報表目錄" at bounding box center [78, 286] width 144 height 36
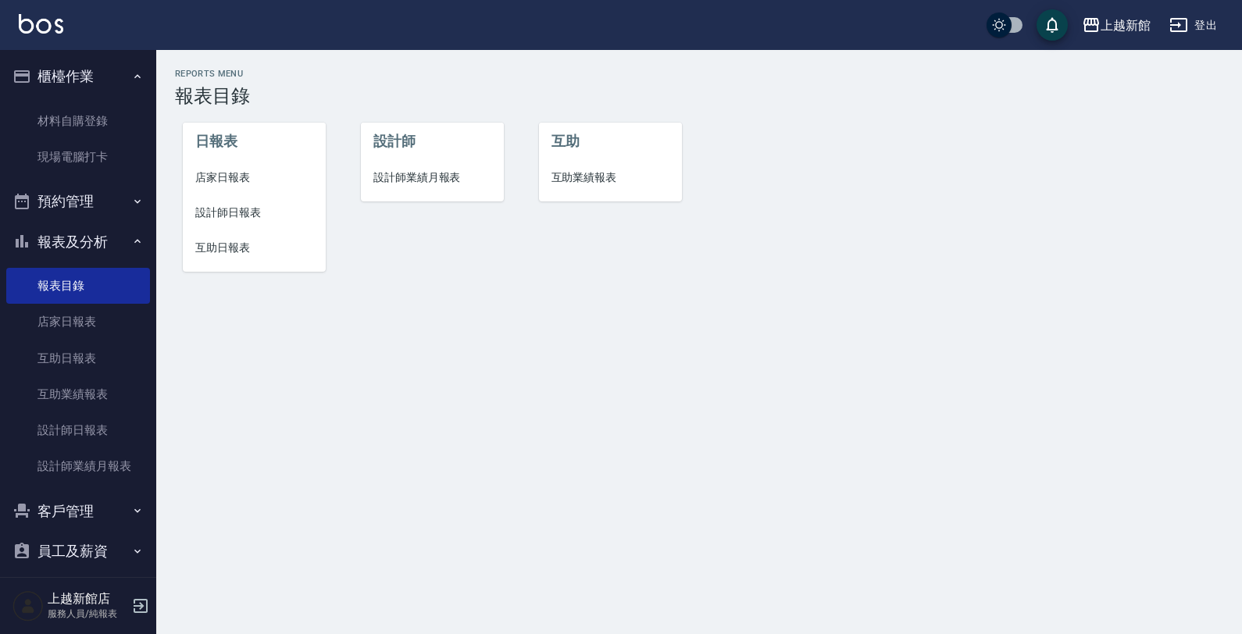
click at [52, 244] on button "報表及分析" at bounding box center [78, 242] width 144 height 41
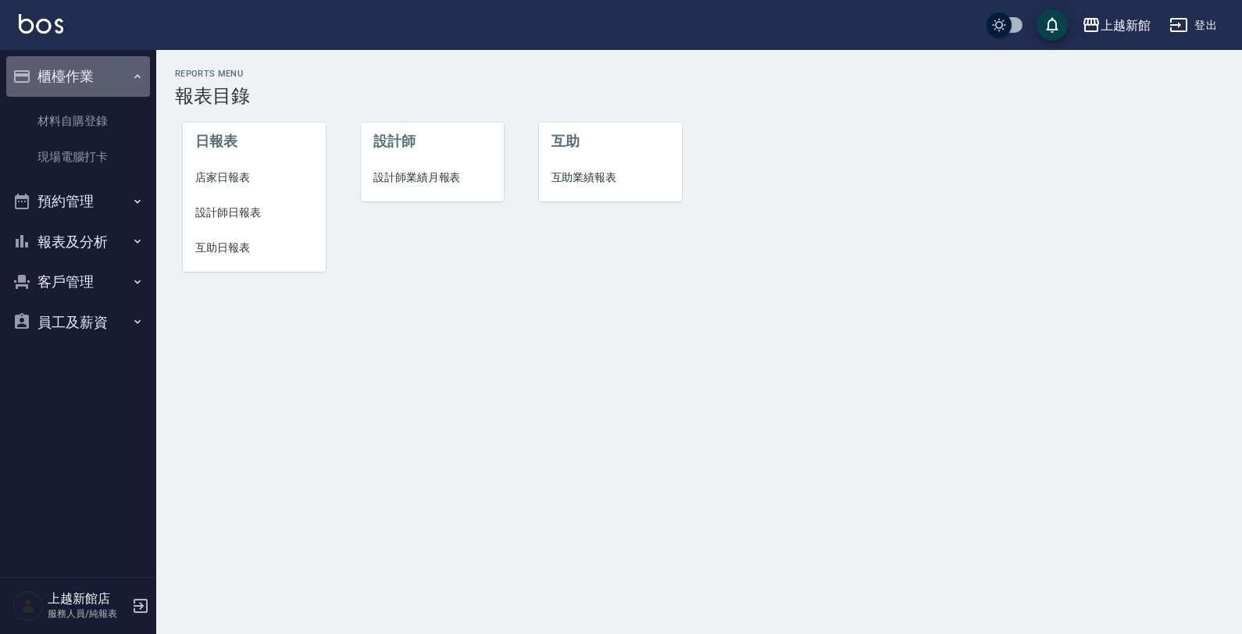
click at [40, 68] on button "櫃檯作業" at bounding box center [78, 76] width 144 height 41
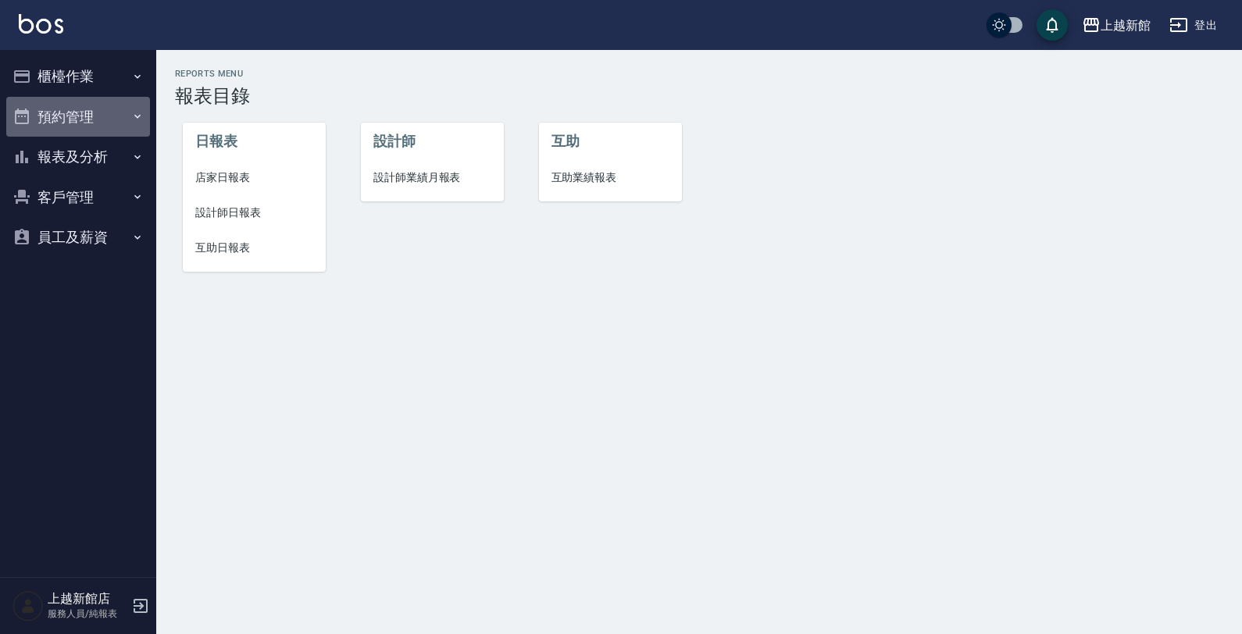
click at [65, 114] on button "預約管理" at bounding box center [78, 117] width 144 height 41
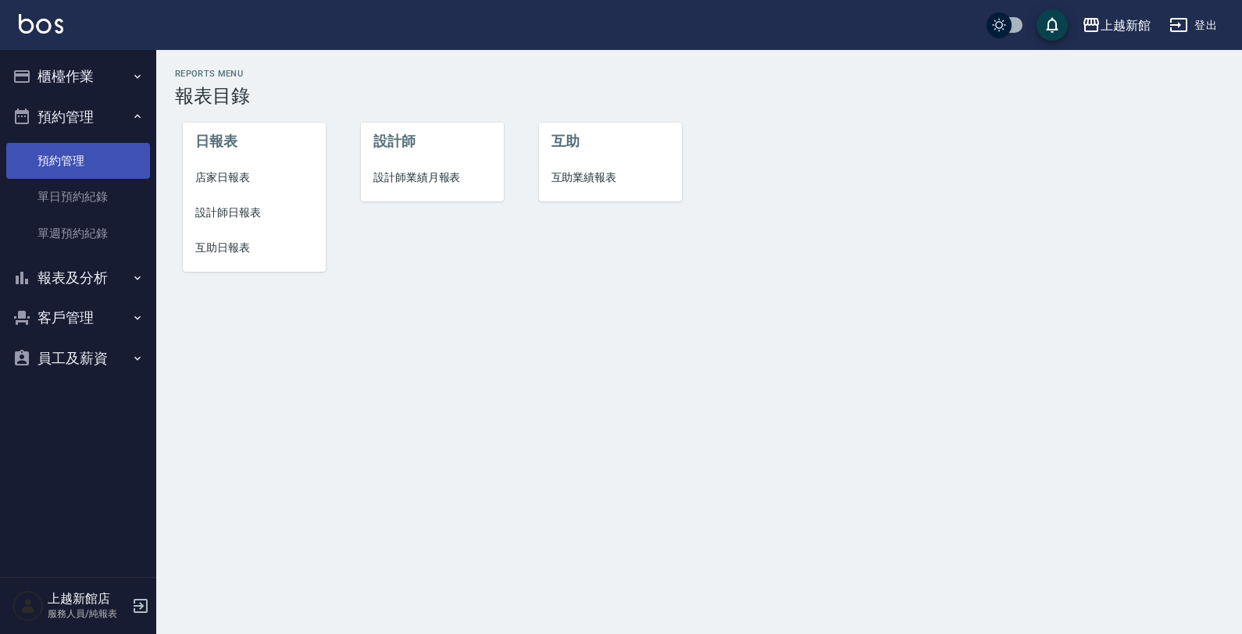
click at [77, 154] on link "預約管理" at bounding box center [78, 161] width 144 height 36
